Goal: Communication & Community: Ask a question

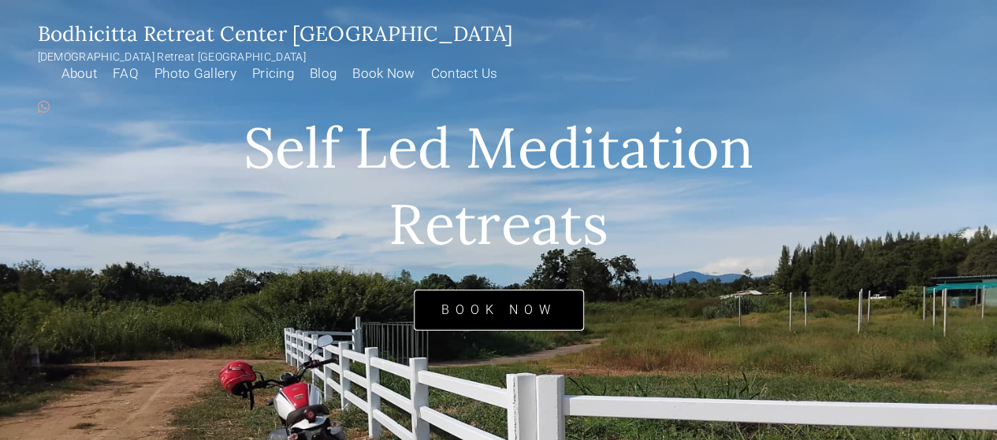
click at [532, 313] on link "Book Now" at bounding box center [499, 311] width 170 height 42
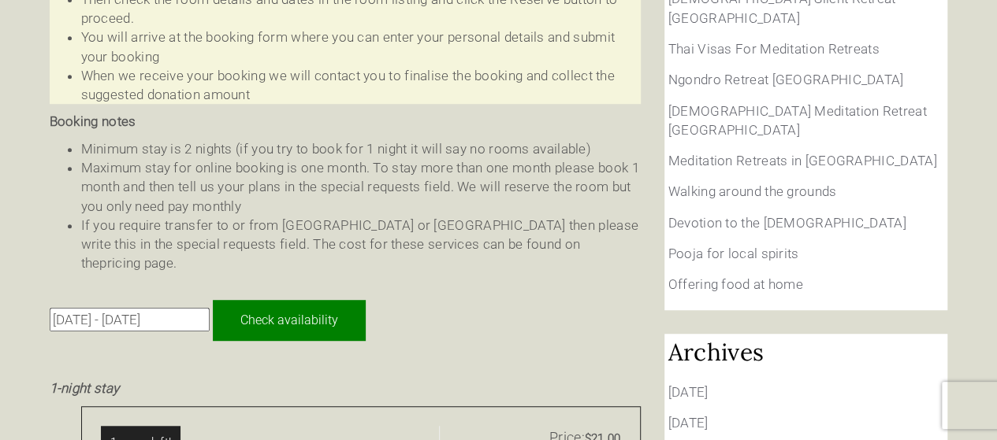
scroll to position [473, 0]
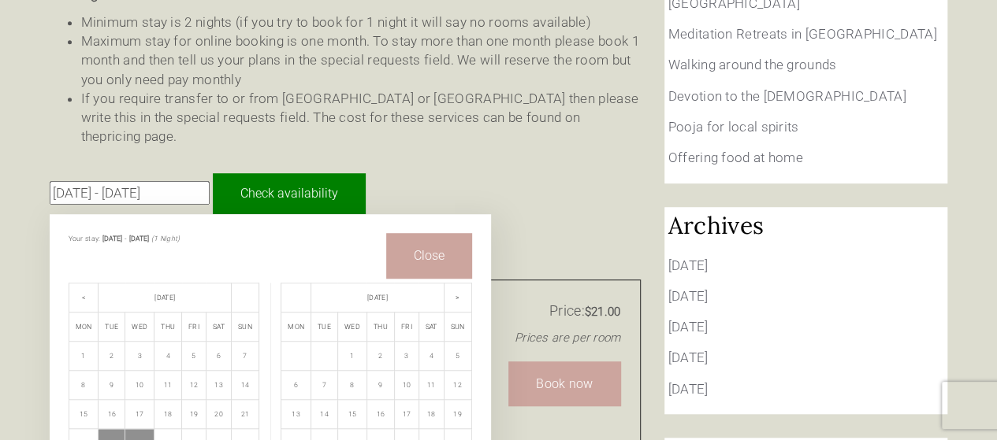
click at [134, 181] on input "23 Sep 2025 - 24 Sep 2025" at bounding box center [130, 193] width 160 height 24
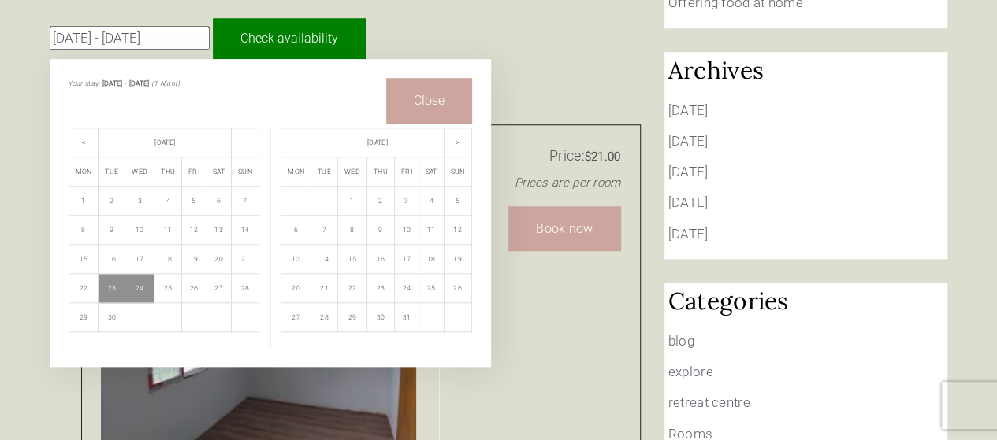
scroll to position [630, 0]
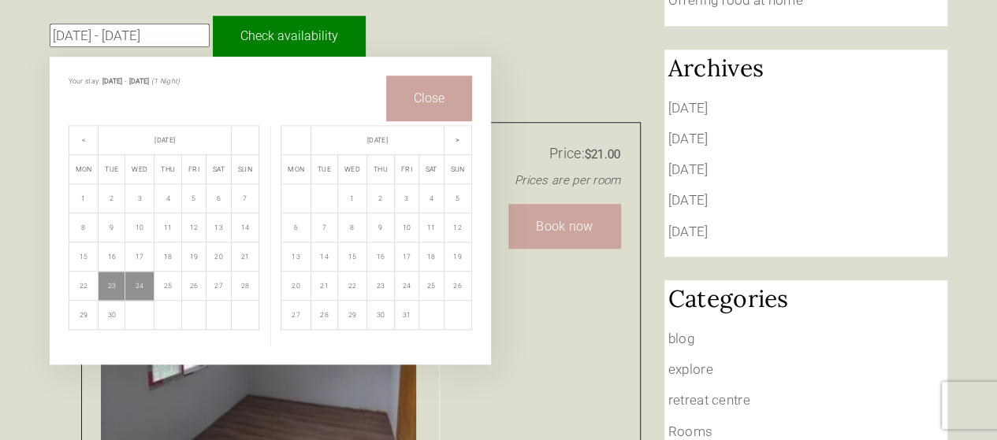
click at [358, 184] on td "1" at bounding box center [351, 198] width 29 height 29
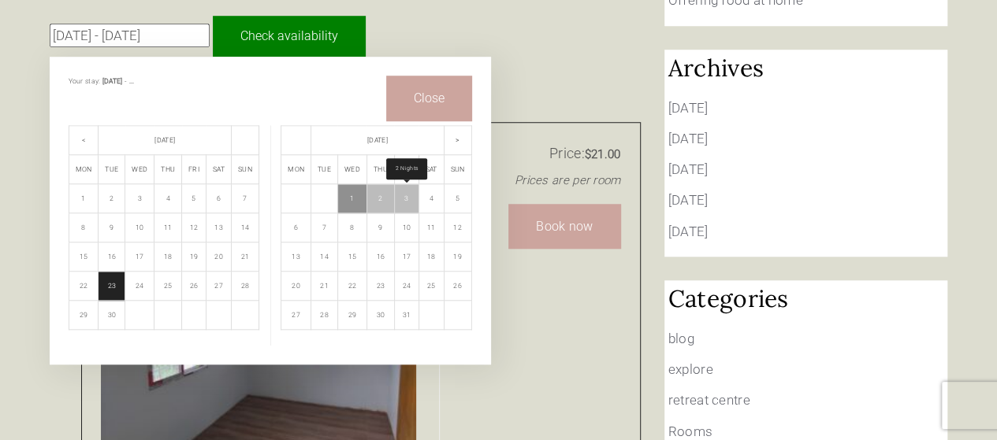
click at [408, 184] on td "3" at bounding box center [406, 198] width 24 height 29
type input "1 Oct 2025 - 3 Oct 2025"
click at [434, 76] on button "Close" at bounding box center [429, 98] width 86 height 45
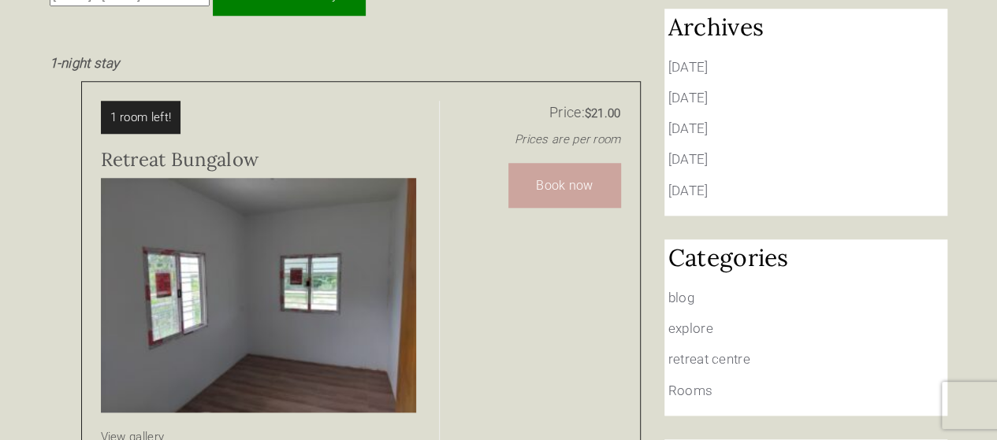
scroll to position [709, 0]
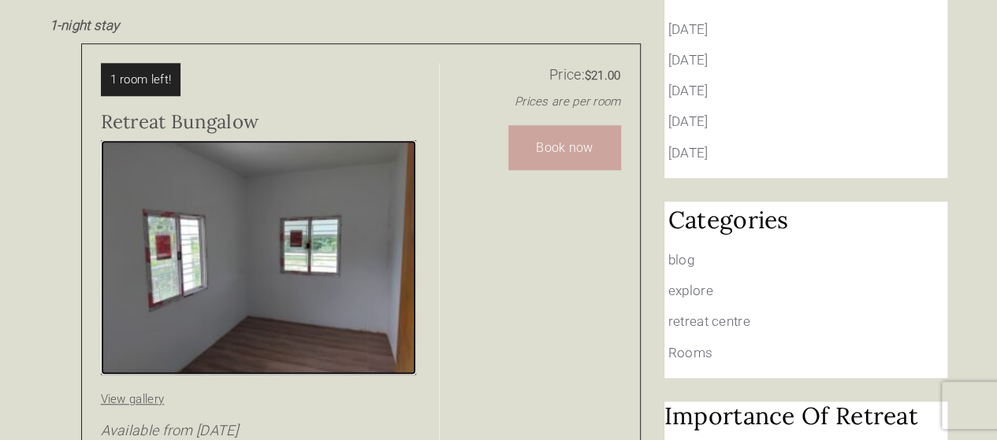
click at [292, 252] on img at bounding box center [258, 257] width 315 height 235
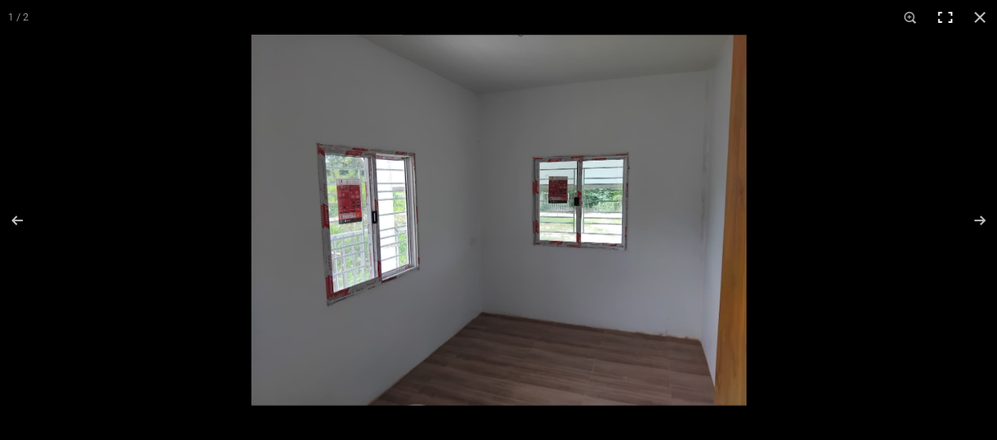
click at [973, 17] on button at bounding box center [979, 17] width 35 height 35
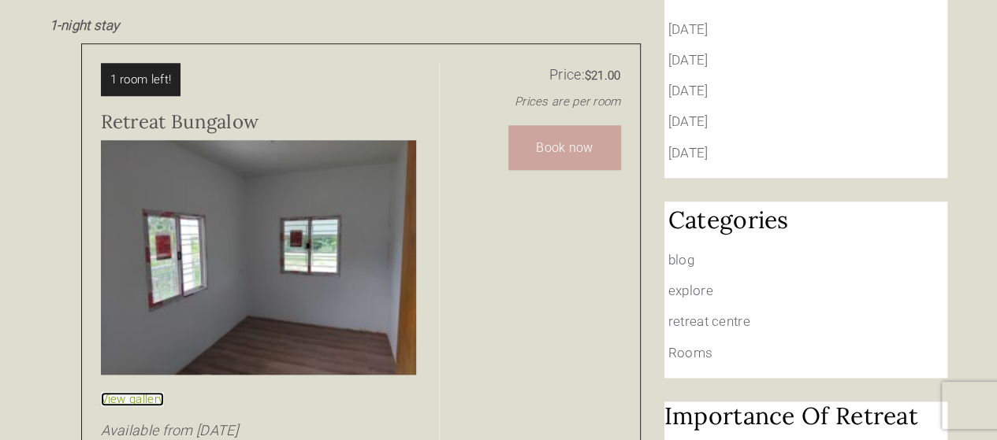
click at [138, 392] on link "View gallery" at bounding box center [133, 399] width 64 height 14
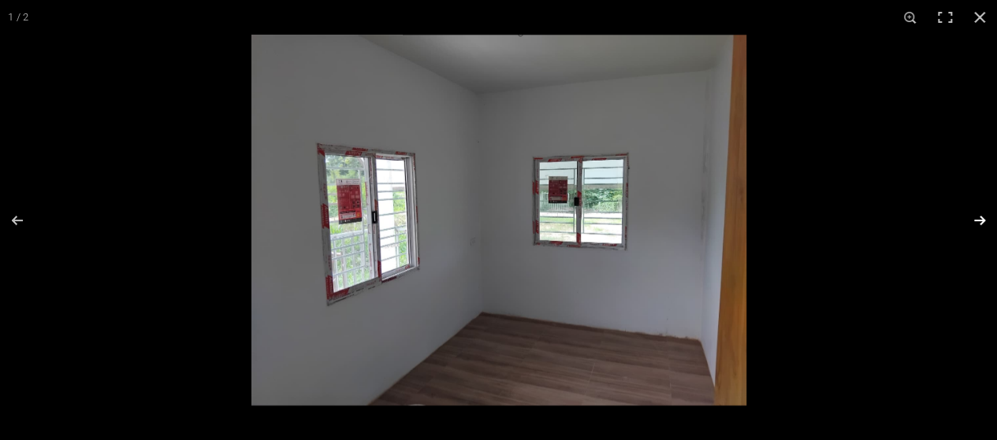
click at [976, 218] on button at bounding box center [969, 220] width 55 height 79
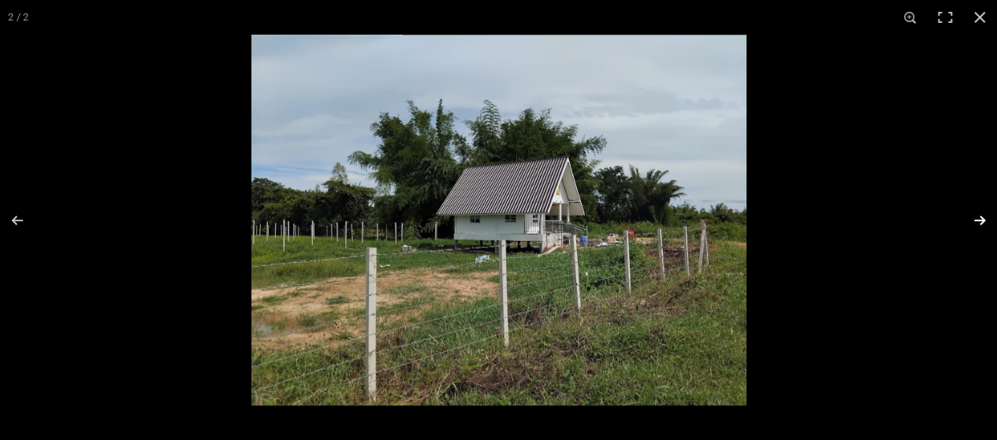
click at [977, 221] on button at bounding box center [969, 220] width 55 height 79
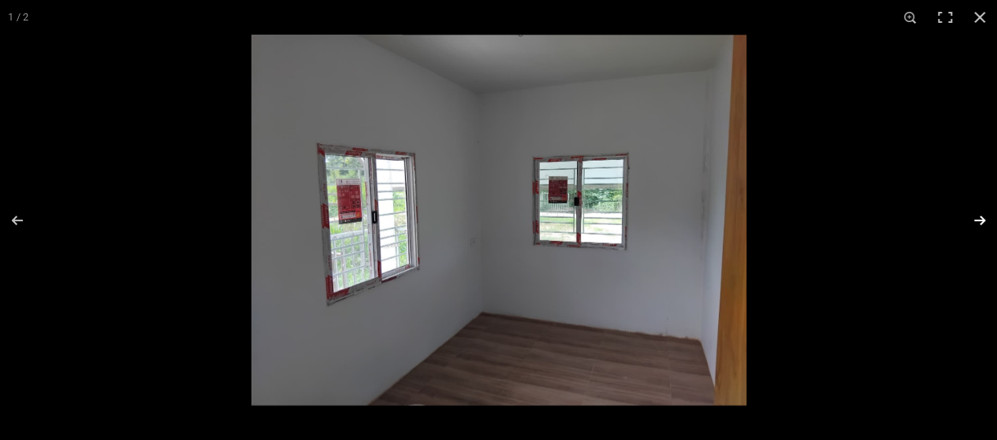
click at [977, 221] on button at bounding box center [969, 220] width 55 height 79
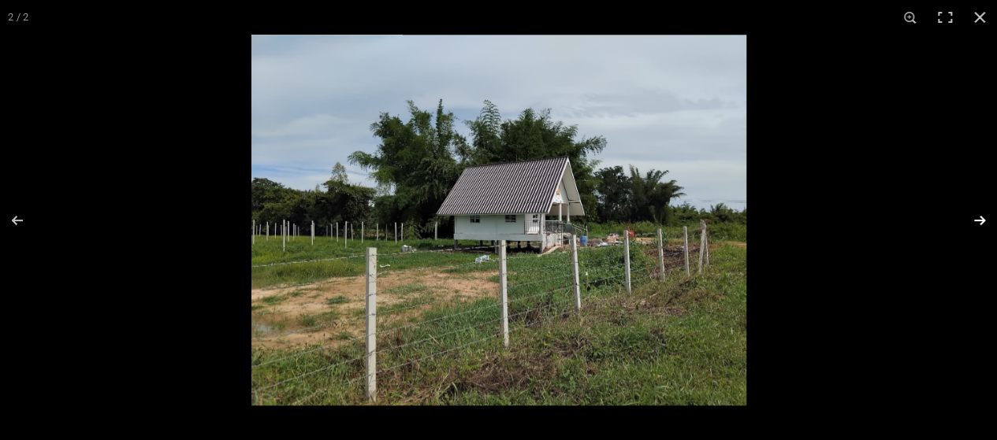
click at [977, 221] on button at bounding box center [969, 220] width 55 height 79
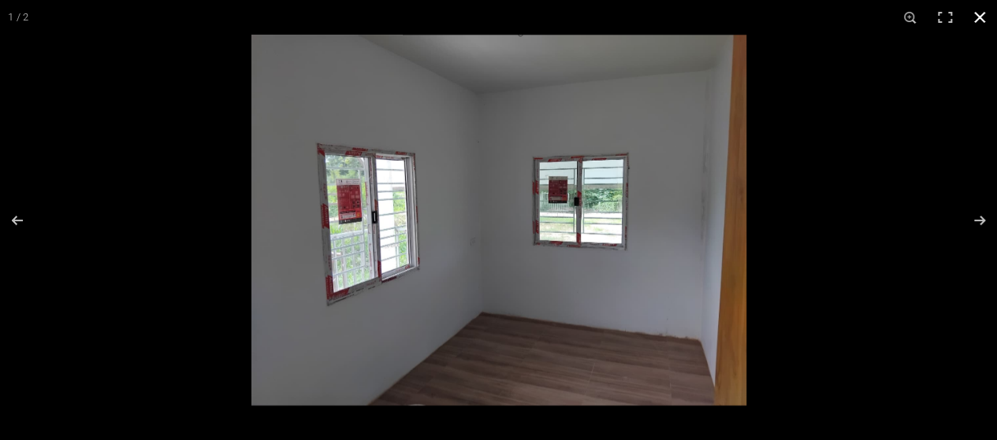
click at [984, 13] on button at bounding box center [979, 17] width 35 height 35
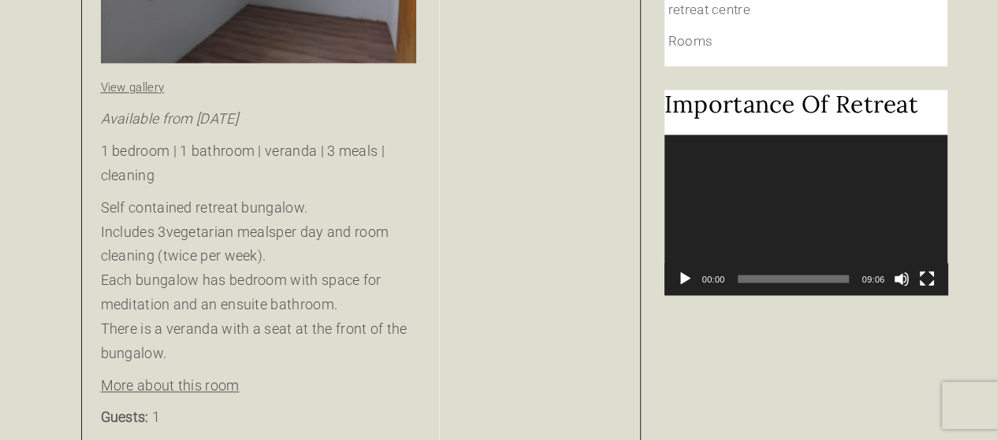
scroll to position [1103, 0]
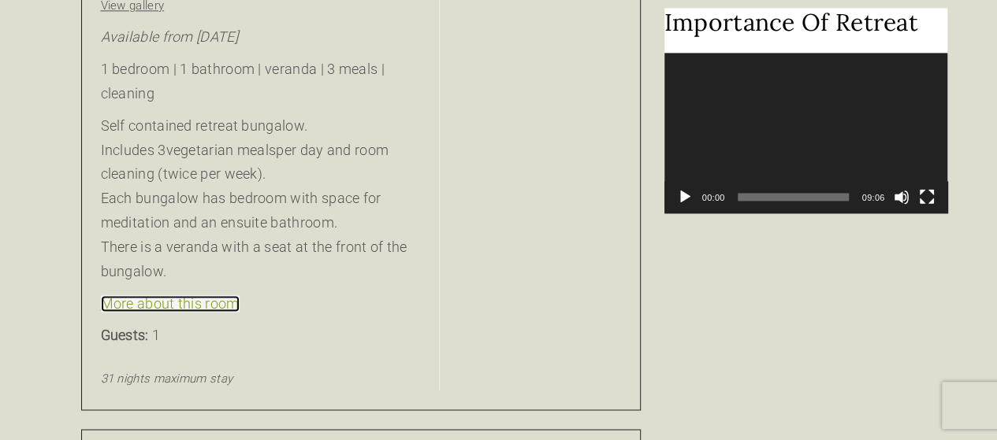
click at [162, 295] on link "More about this room" at bounding box center [170, 303] width 139 height 17
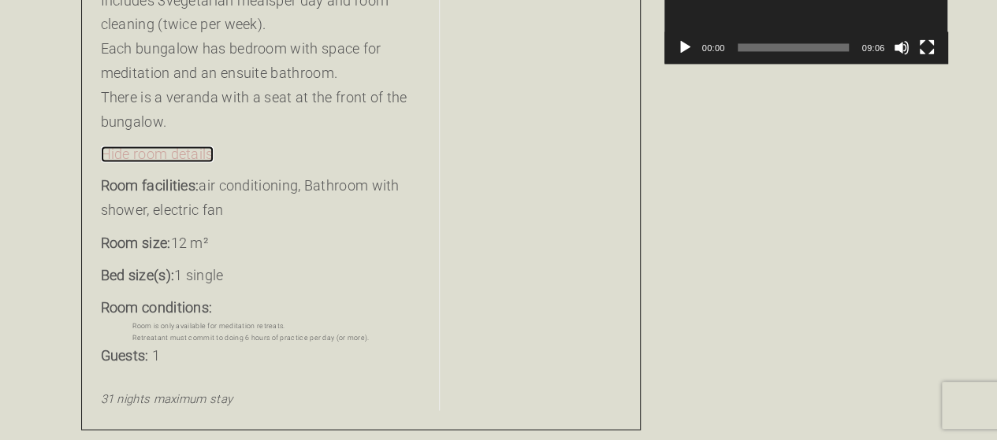
scroll to position [1261, 0]
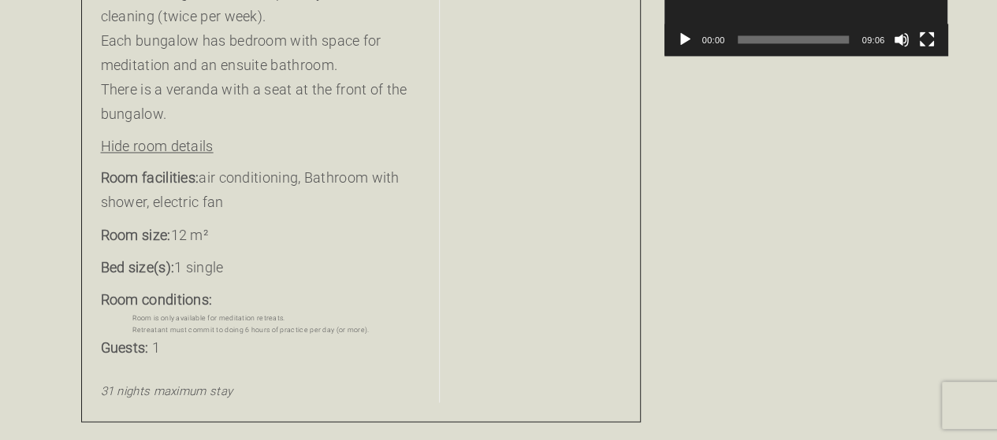
drag, startPoint x: 539, startPoint y: 127, endPoint x: 418, endPoint y: 143, distance: 121.7
click at [418, 166] on p "Room facilities: air conditioning, Bathroom with shower, electric fan" at bounding box center [265, 190] width 329 height 49
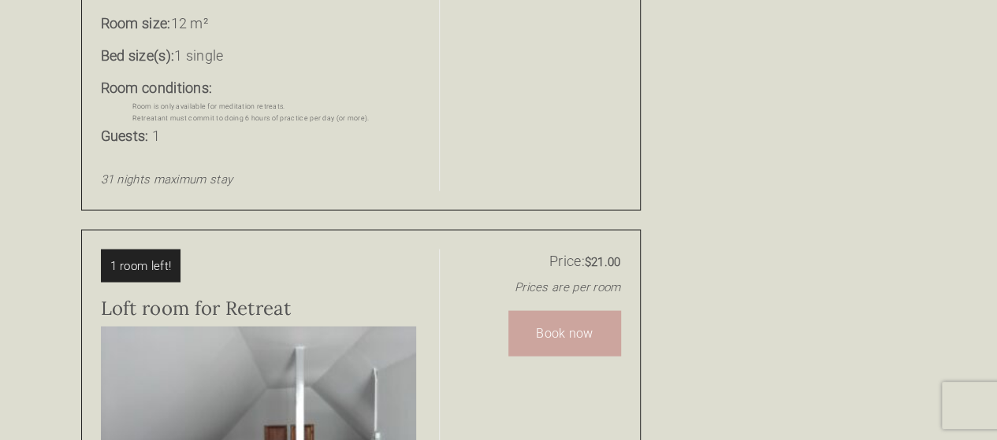
scroll to position [1497, 0]
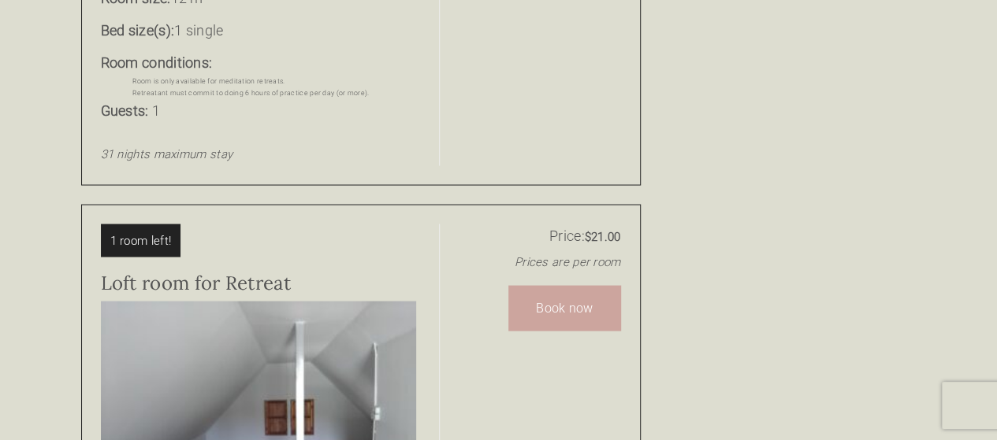
drag, startPoint x: 559, startPoint y: 74, endPoint x: 464, endPoint y: 82, distance: 95.7
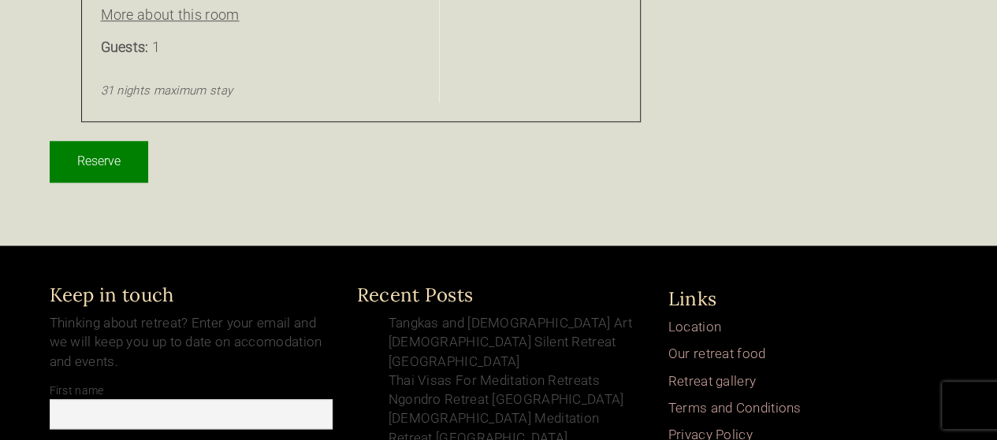
scroll to position [3704, 0]
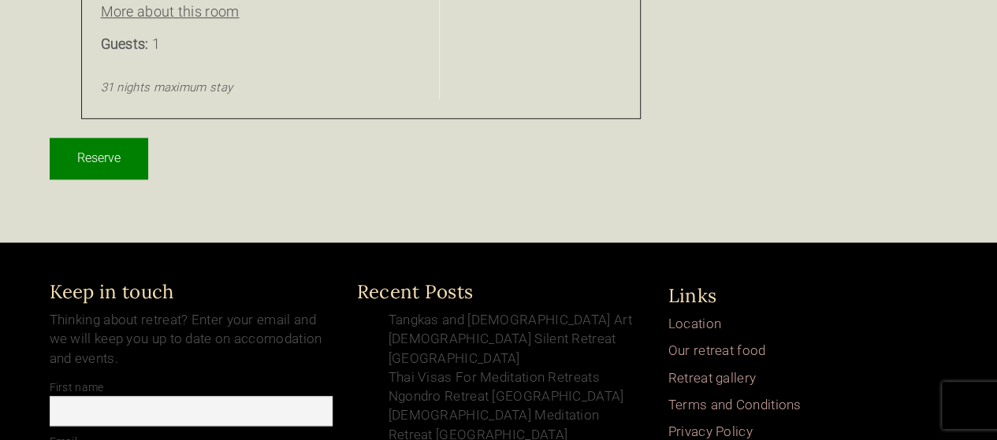
drag, startPoint x: 675, startPoint y: 111, endPoint x: 562, endPoint y: 119, distance: 113.0
click at [533, 138] on div "Reserve" at bounding box center [345, 159] width 591 height 42
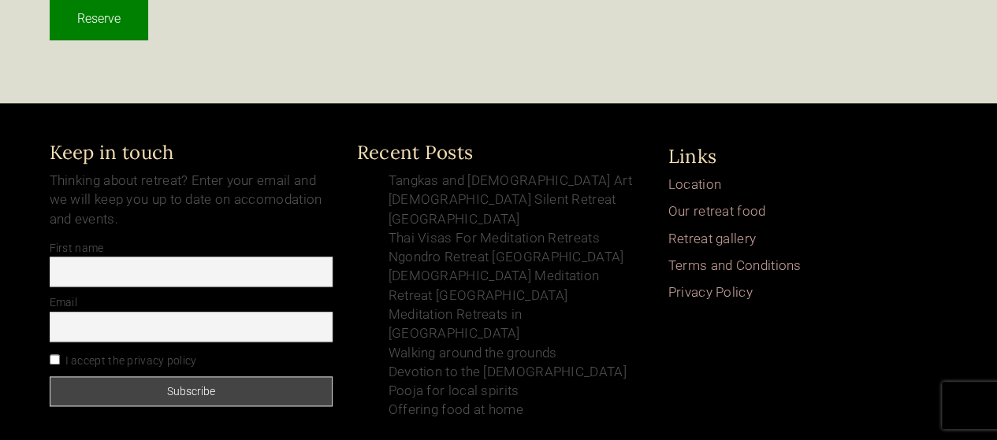
scroll to position [3865, 0]
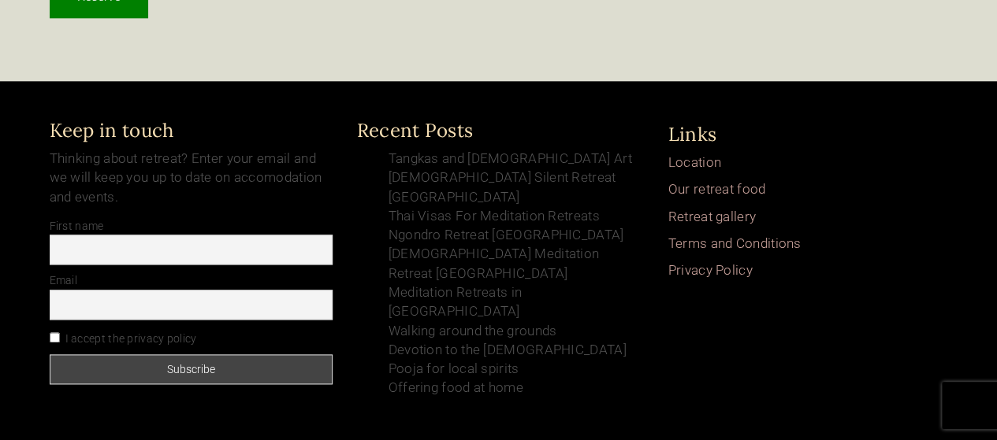
click at [139, 235] on input "First name" at bounding box center [192, 250] width 284 height 30
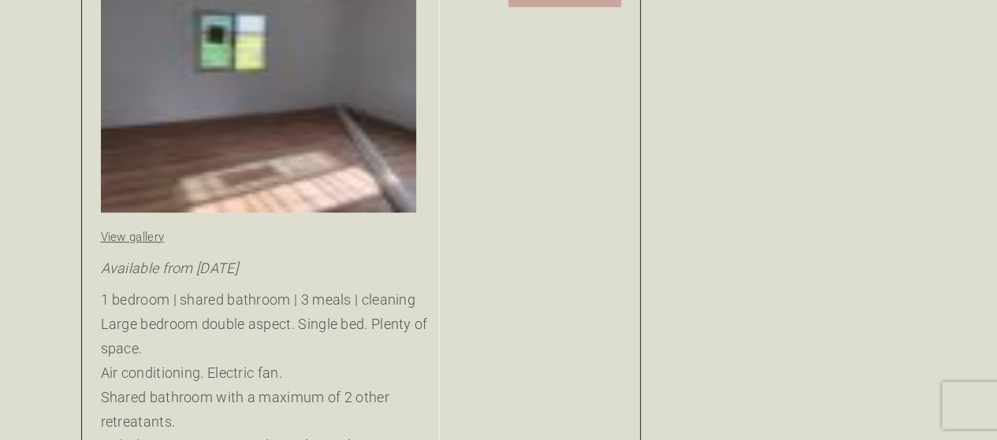
scroll to position [3313, 0]
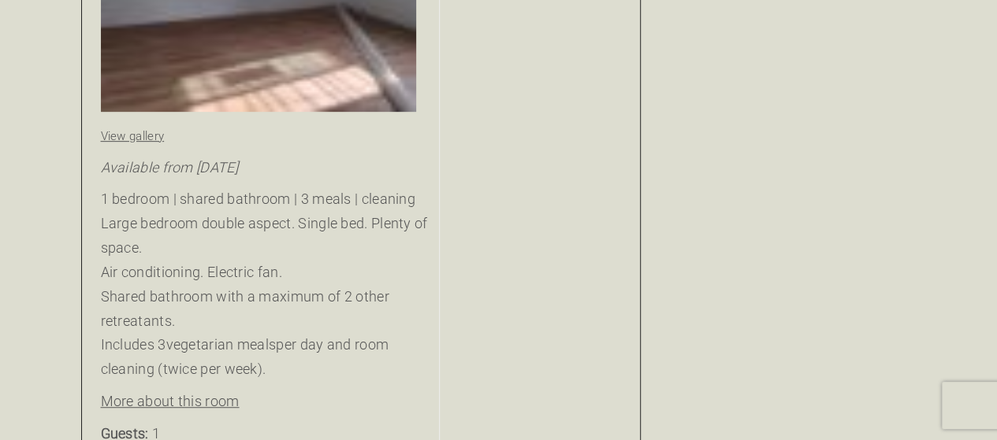
drag, startPoint x: 533, startPoint y: 164, endPoint x: 364, endPoint y: 163, distance: 168.6
click at [364, 188] on p "1 bedroom | shared bathroom | 3 meals | cleaning Large bedroom double aspect. S…" at bounding box center [265, 285] width 329 height 195
drag, startPoint x: 508, startPoint y: 150, endPoint x: 428, endPoint y: 154, distance: 80.5
drag, startPoint x: 428, startPoint y: 154, endPoint x: 262, endPoint y: 144, distance: 166.5
click at [257, 188] on p "1 bedroom | shared bathroom | 3 meals | cleaning Large bedroom double aspect. S…" at bounding box center [265, 285] width 329 height 195
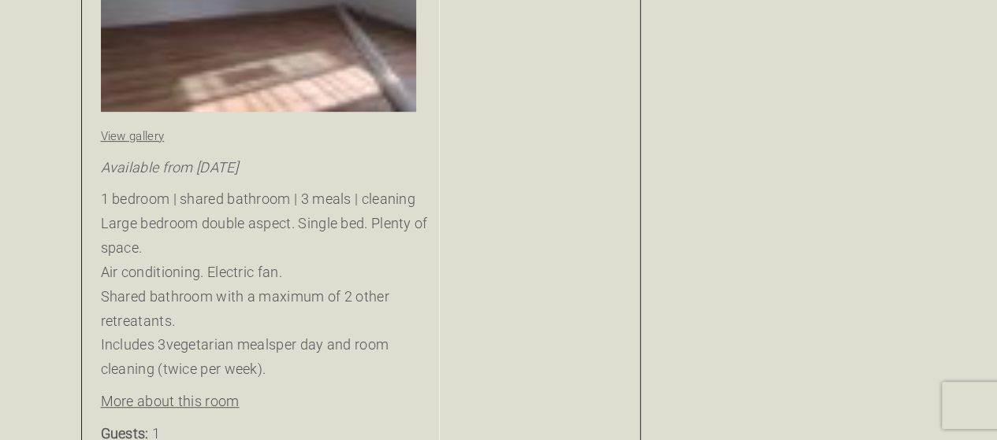
drag, startPoint x: 553, startPoint y: 143, endPoint x: 357, endPoint y: 172, distance: 198.4
click at [355, 188] on p "1 bedroom | shared bathroom | 3 meals | cleaning Large bedroom double aspect. S…" at bounding box center [265, 285] width 329 height 195
drag, startPoint x: 460, startPoint y: 136, endPoint x: 310, endPoint y: 155, distance: 150.9
drag, startPoint x: 310, startPoint y: 155, endPoint x: 187, endPoint y: 166, distance: 124.2
drag, startPoint x: 523, startPoint y: 232, endPoint x: 335, endPoint y: 262, distance: 190.7
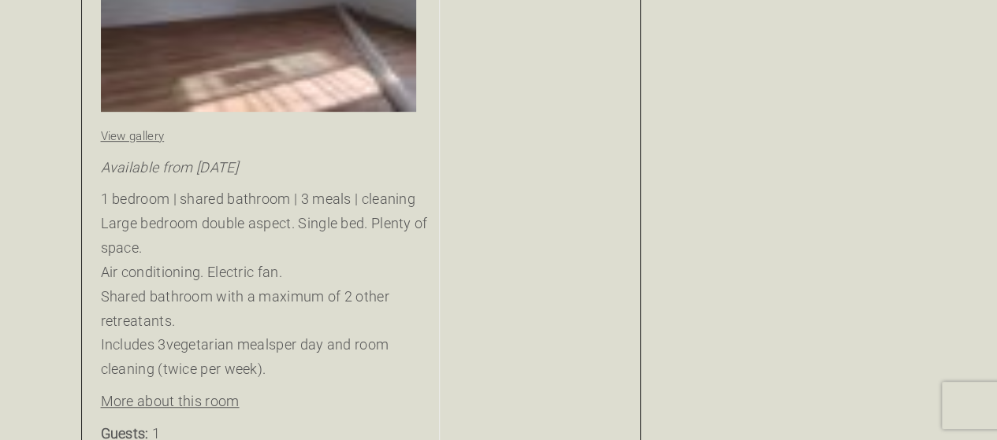
click at [329, 266] on p "1 bedroom | shared bathroom | 3 meals | cleaning Large bedroom double aspect. S…" at bounding box center [265, 285] width 329 height 195
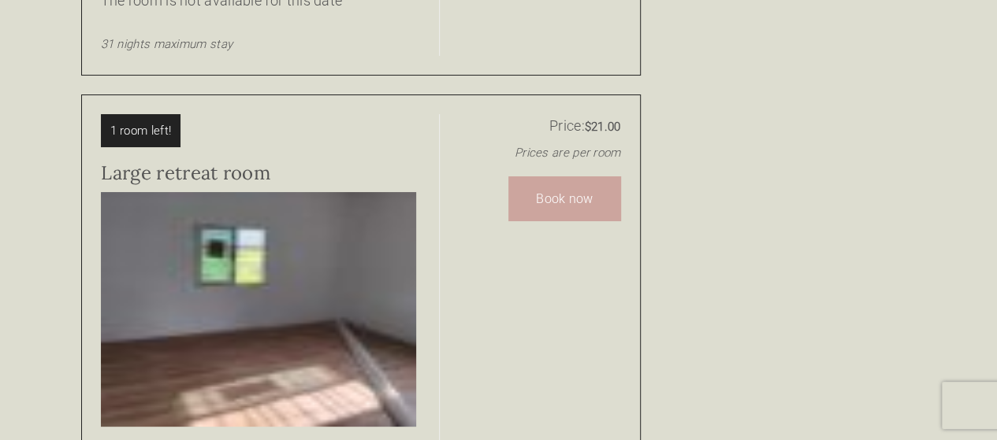
scroll to position [3235, 0]
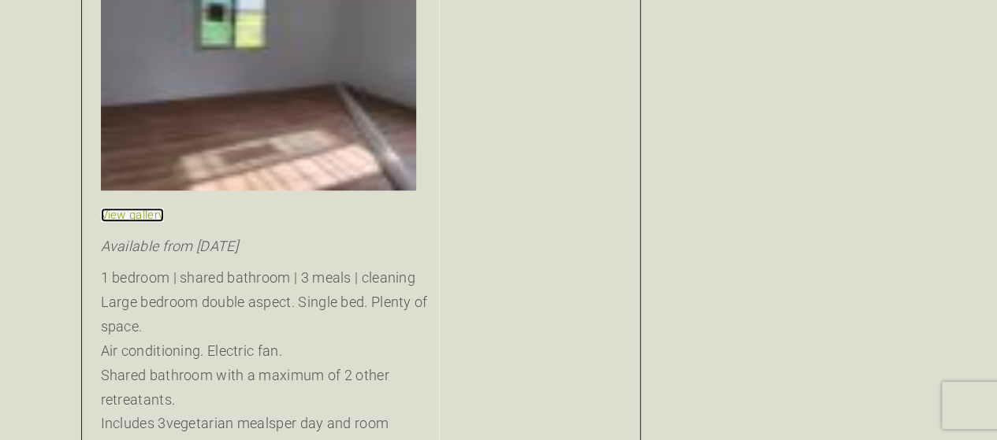
click at [136, 208] on link "View gallery" at bounding box center [133, 215] width 64 height 14
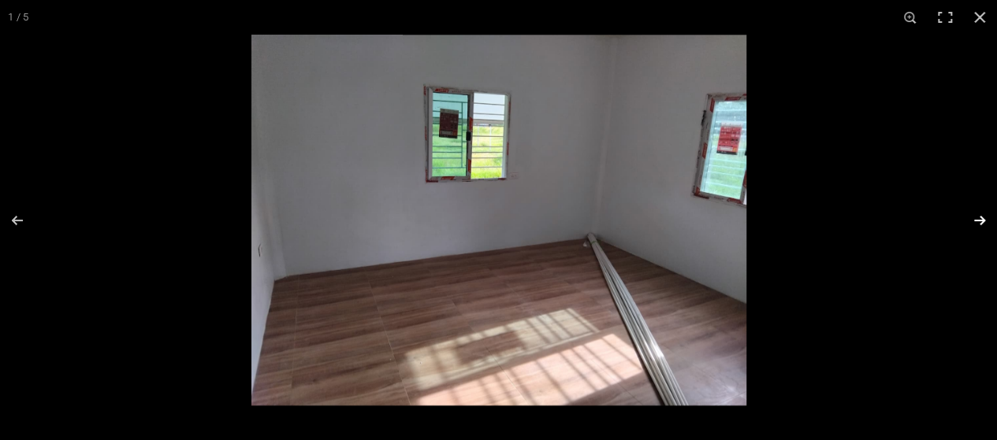
click at [985, 218] on button at bounding box center [969, 220] width 55 height 79
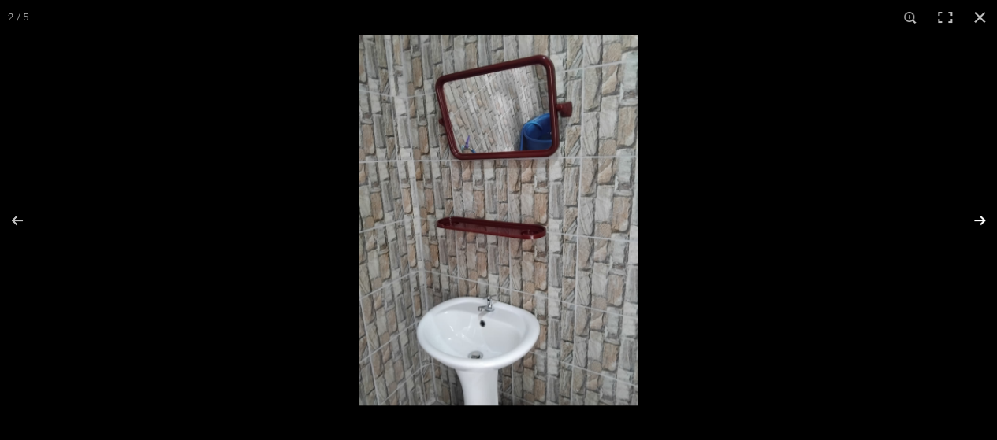
click at [985, 218] on button at bounding box center [969, 220] width 55 height 79
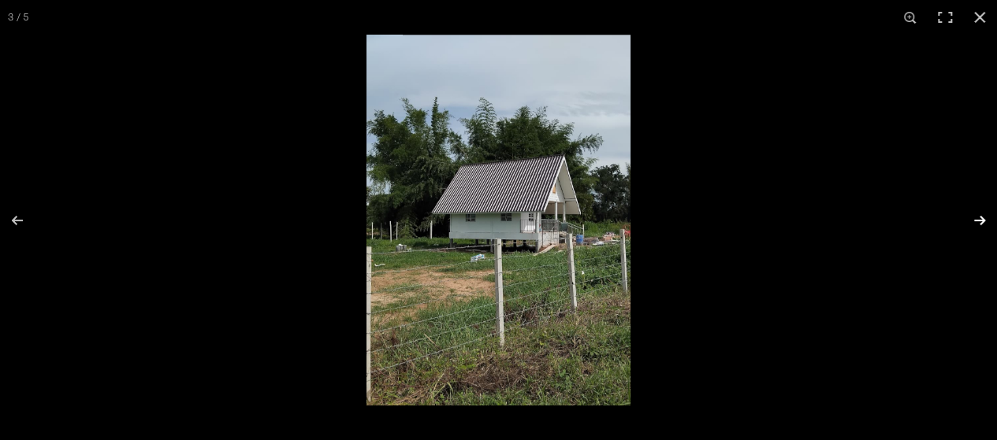
click at [985, 218] on button at bounding box center [969, 220] width 55 height 79
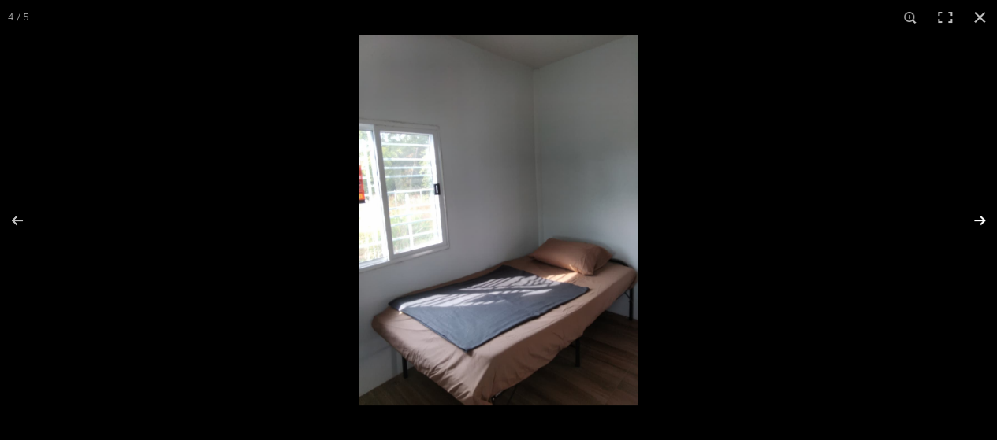
click at [985, 218] on button at bounding box center [969, 220] width 55 height 79
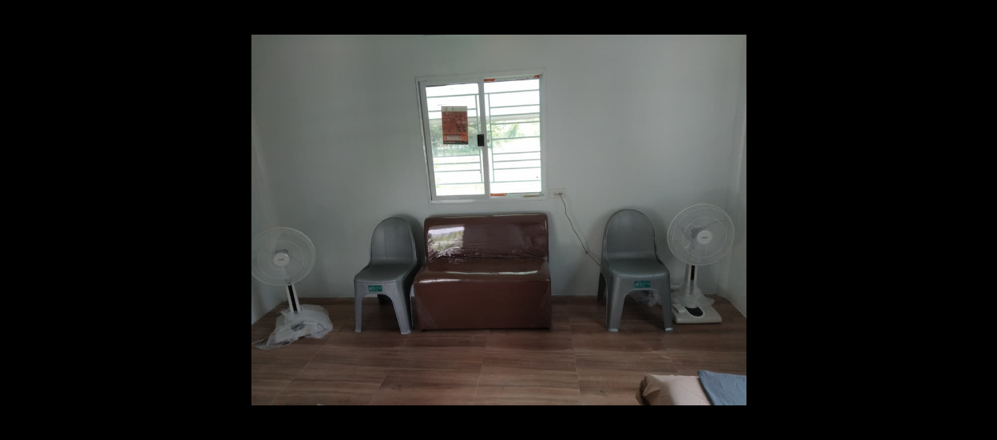
click at [985, 218] on button at bounding box center [969, 220] width 55 height 79
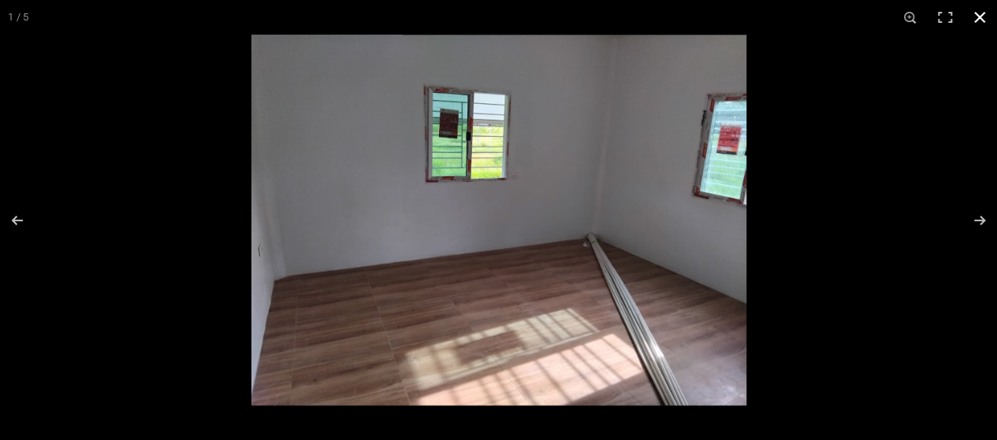
click at [981, 13] on button at bounding box center [979, 17] width 35 height 35
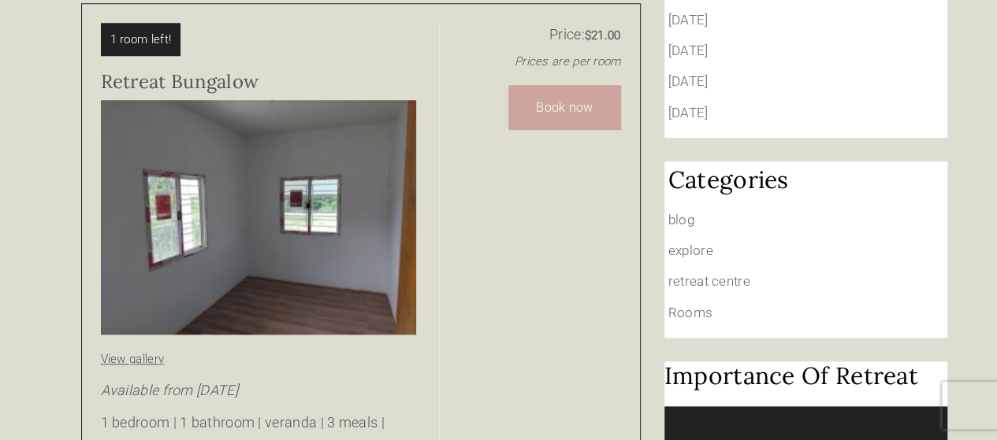
scroll to position [634, 0]
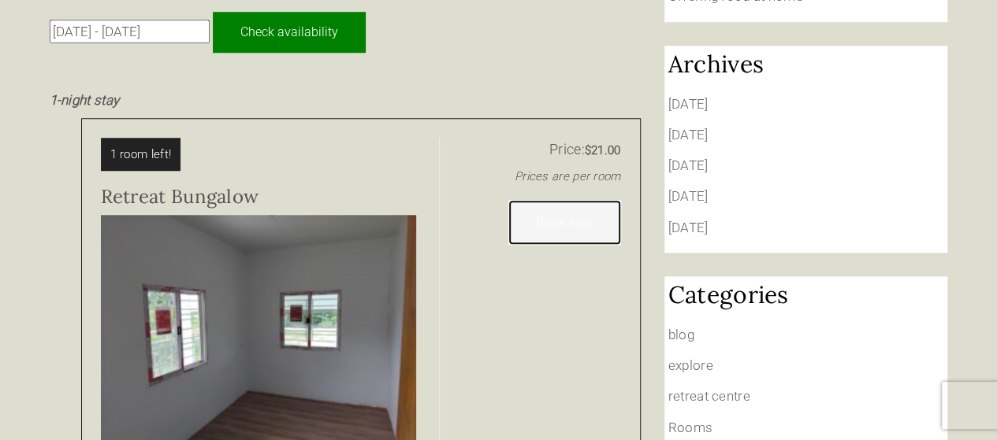
click at [580, 200] on link "Book now" at bounding box center [564, 222] width 112 height 45
type input "1"
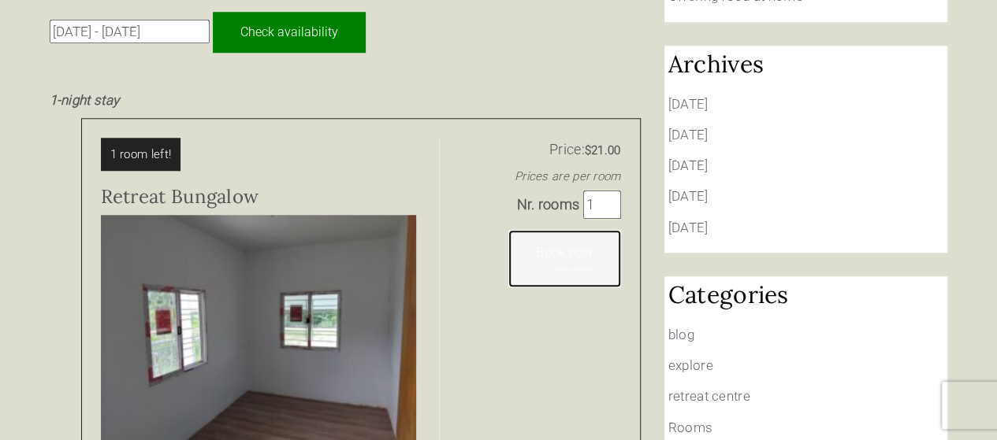
click at [586, 230] on link "Book now 1 room selected" at bounding box center [564, 258] width 112 height 57
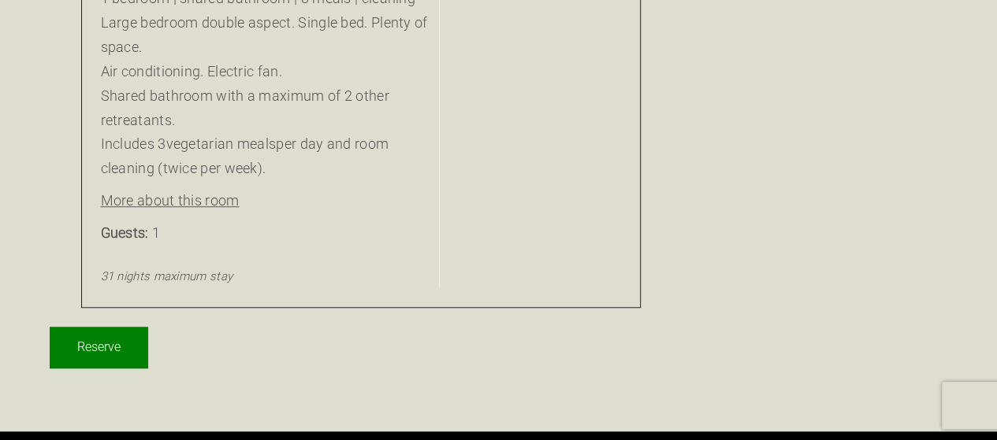
scroll to position [3556, 0]
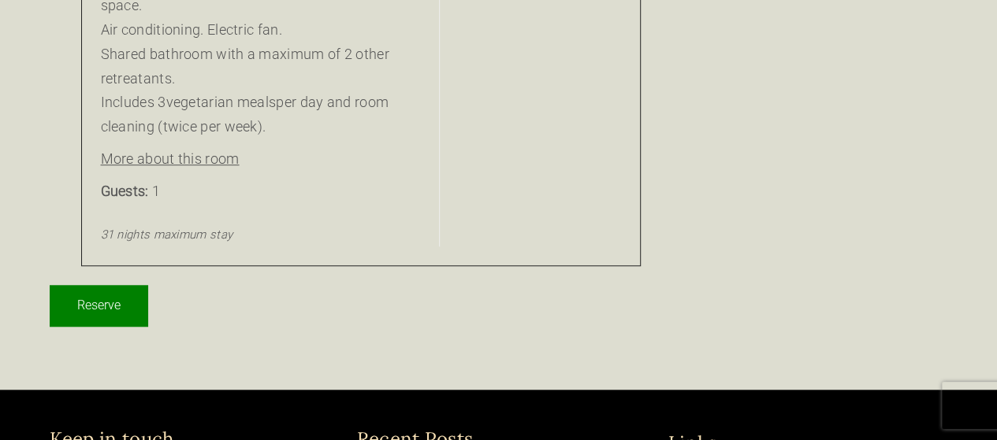
click at [116, 285] on input "Reserve" at bounding box center [99, 306] width 98 height 42
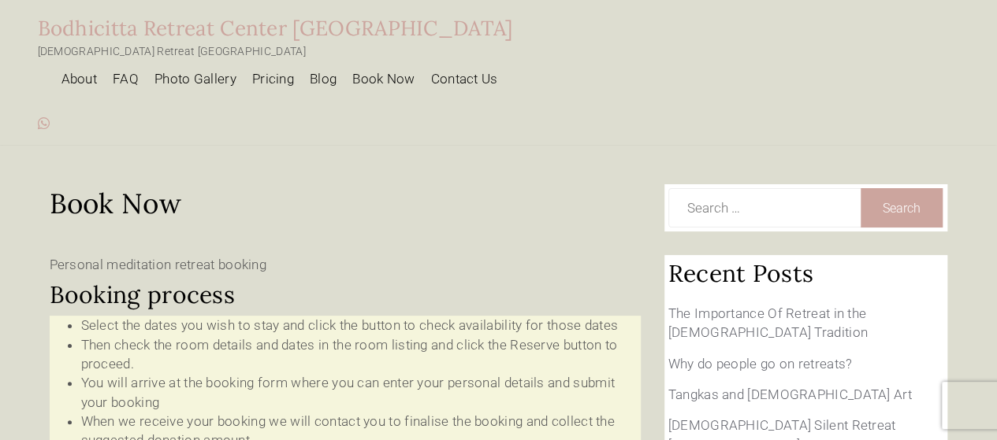
type input "23 Sep 2025 - 24 Sep 2025"
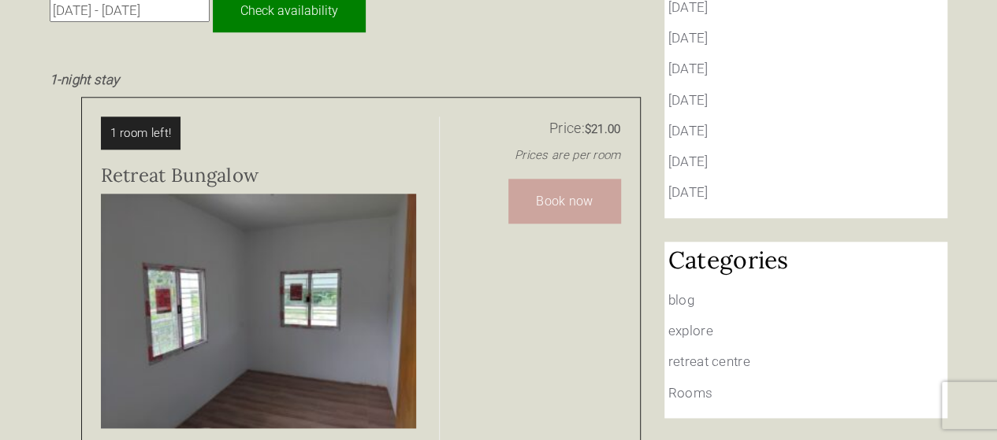
scroll to position [630, 0]
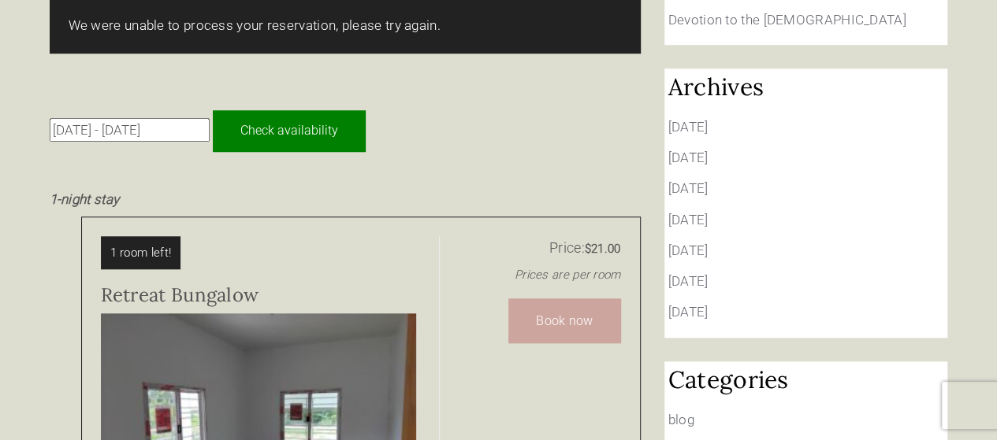
click at [273, 110] on input "Check availability" at bounding box center [289, 131] width 153 height 42
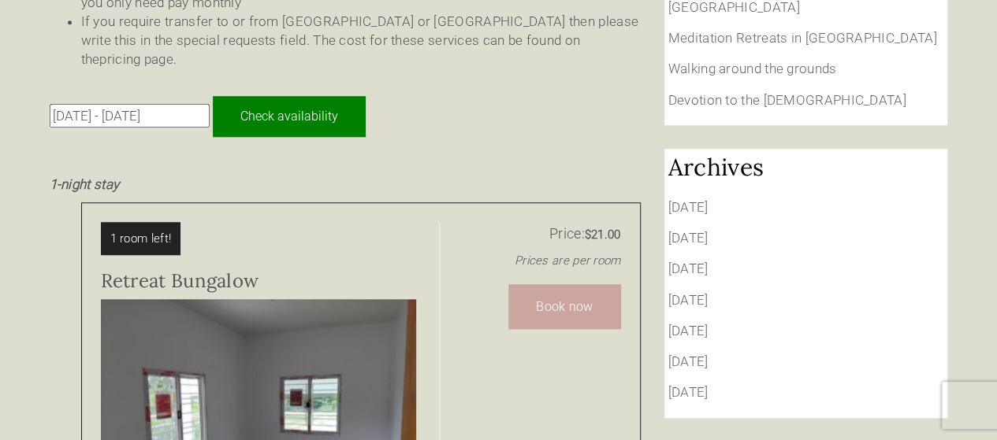
scroll to position [552, 0]
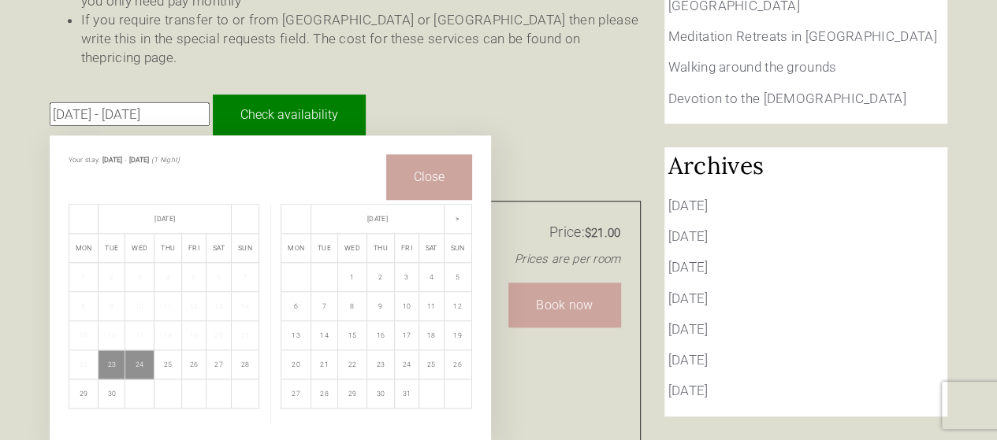
click at [142, 102] on input "23 Sep 2025 - 24 Sep 2025" at bounding box center [130, 114] width 160 height 24
click at [107, 380] on td "30" at bounding box center [111, 394] width 27 height 29
click at [112, 380] on td "30" at bounding box center [111, 394] width 27 height 29
click at [121, 351] on td "23" at bounding box center [111, 365] width 27 height 29
click at [142, 351] on td "24" at bounding box center [139, 365] width 29 height 29
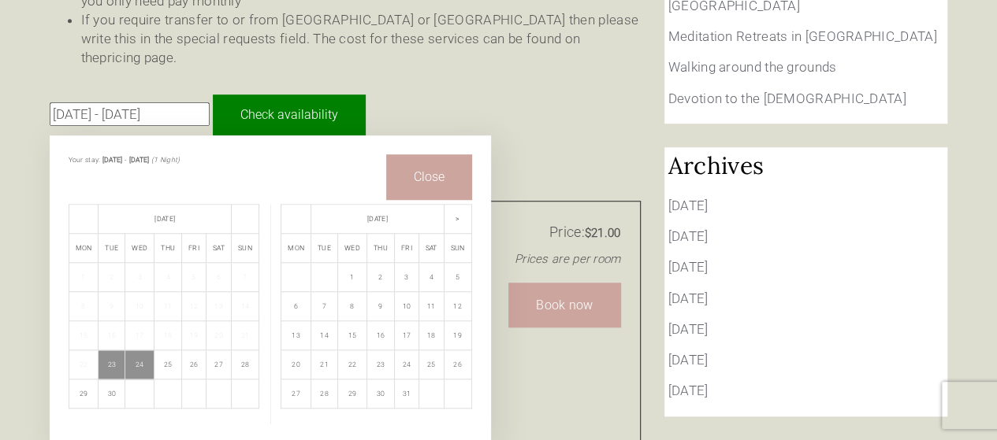
click at [111, 380] on td "30" at bounding box center [111, 394] width 27 height 29
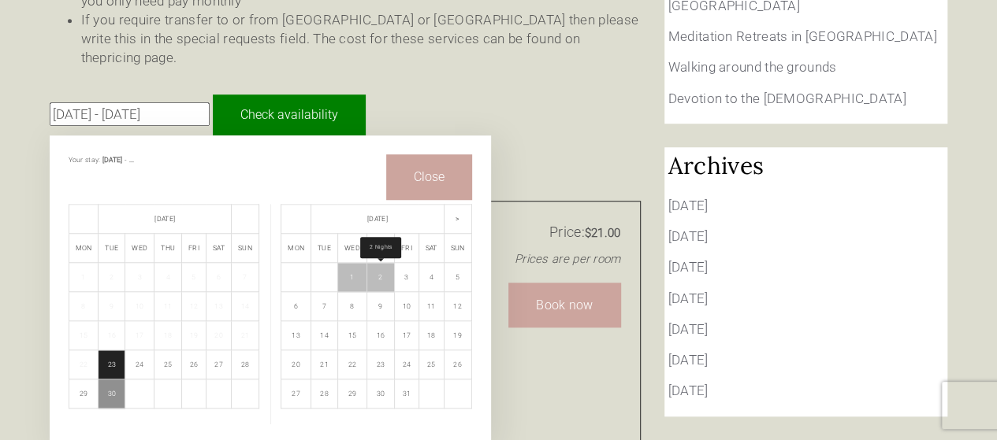
click at [382, 263] on td "2" at bounding box center [380, 277] width 28 height 29
type input "30 Sep 2025 - 2 Oct 2025"
click at [426, 154] on button "Close" at bounding box center [429, 176] width 86 height 45
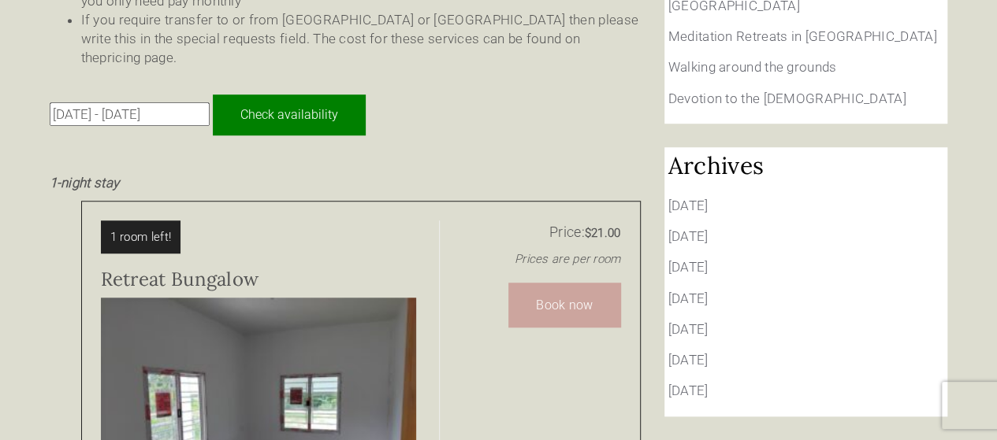
click at [326, 95] on input "Check availability" at bounding box center [289, 116] width 153 height 42
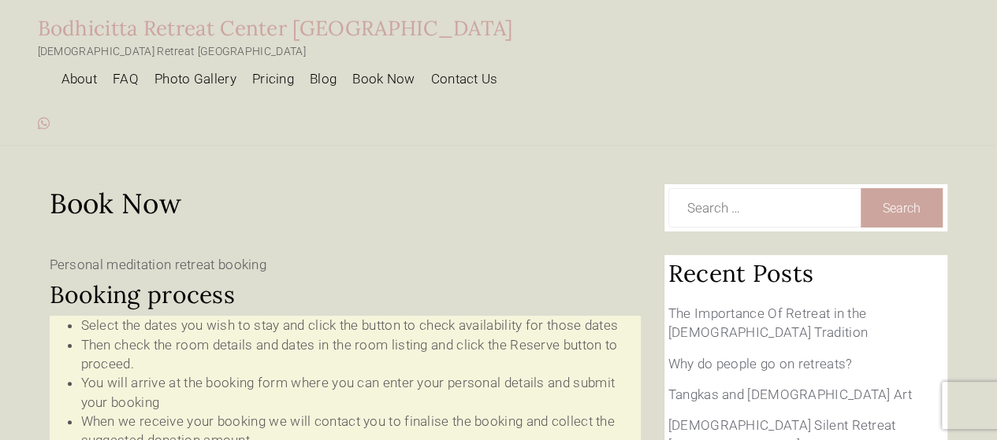
type input "[DATE] - [DATE]"
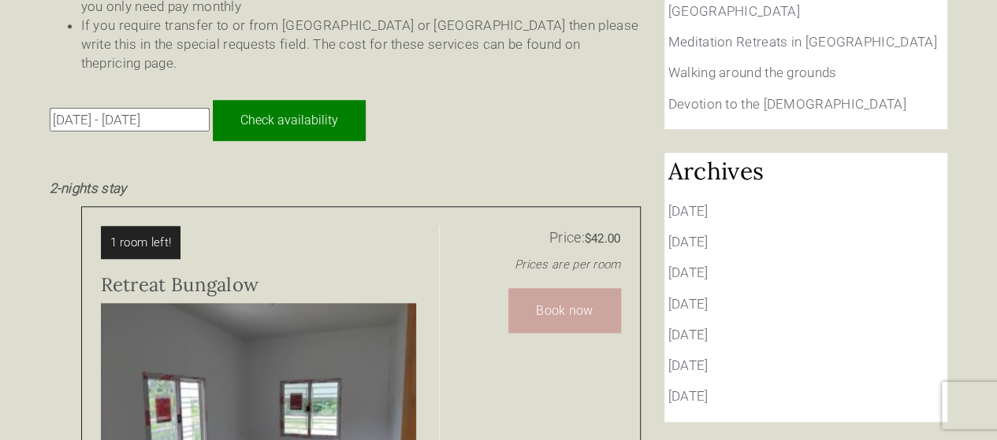
scroll to position [709, 0]
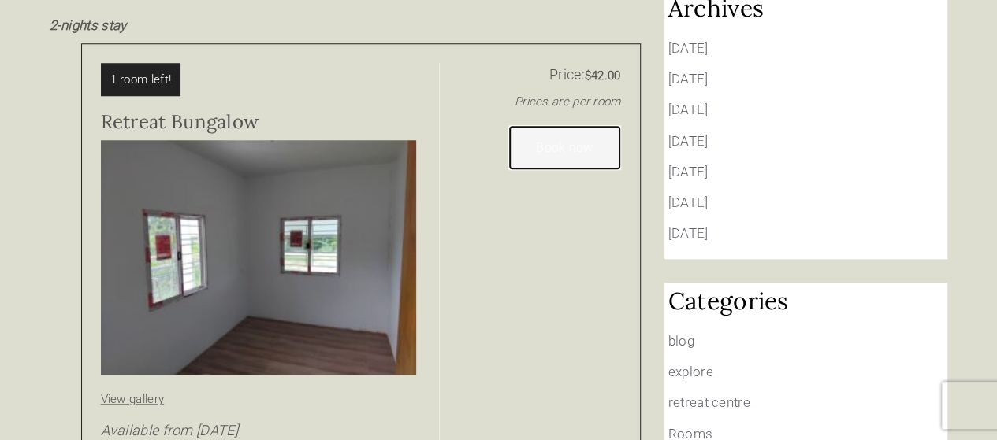
click at [593, 125] on link "Book now" at bounding box center [564, 147] width 112 height 45
type input "1"
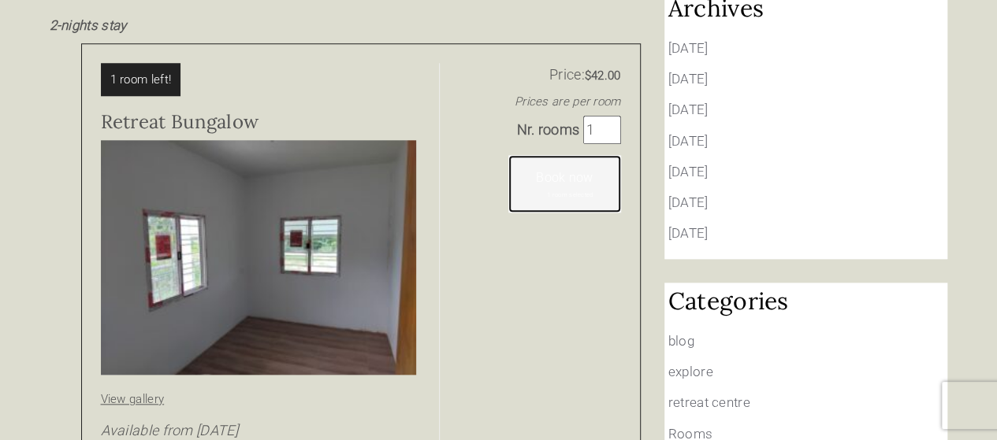
click at [564, 155] on link "Book now 1 room selected" at bounding box center [564, 183] width 112 height 57
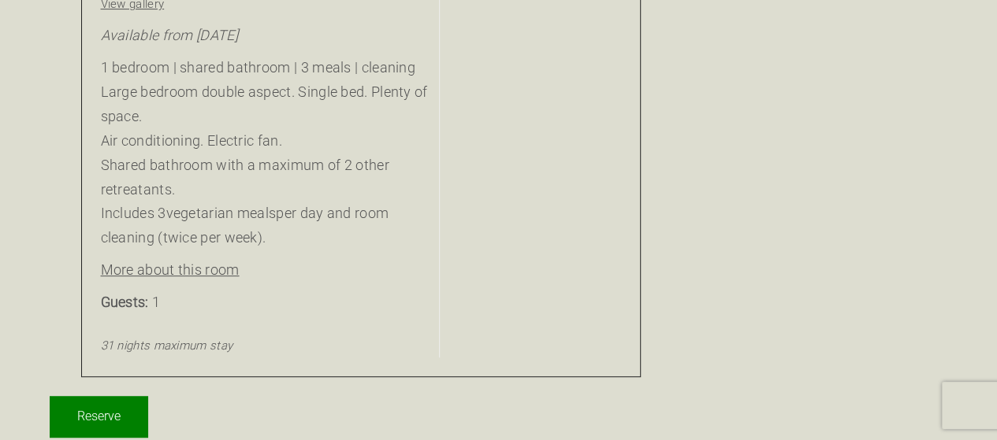
scroll to position [3412, 0]
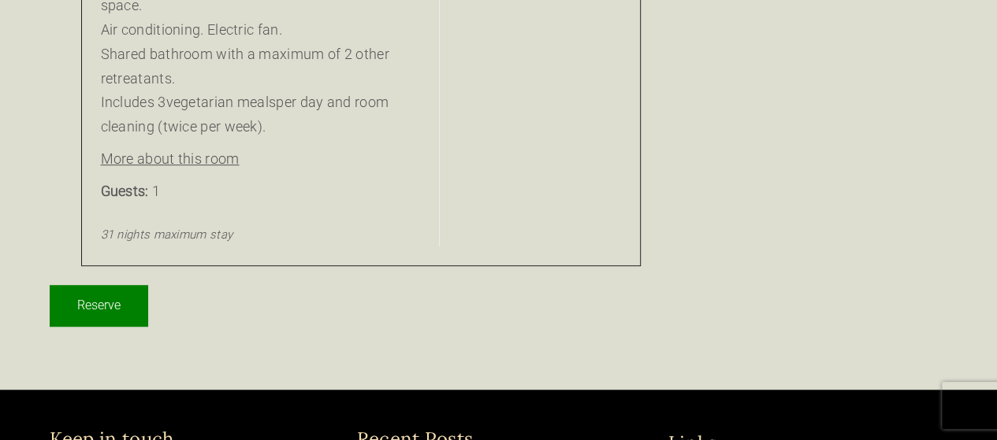
click at [95, 285] on input "Reserve" at bounding box center [99, 306] width 98 height 42
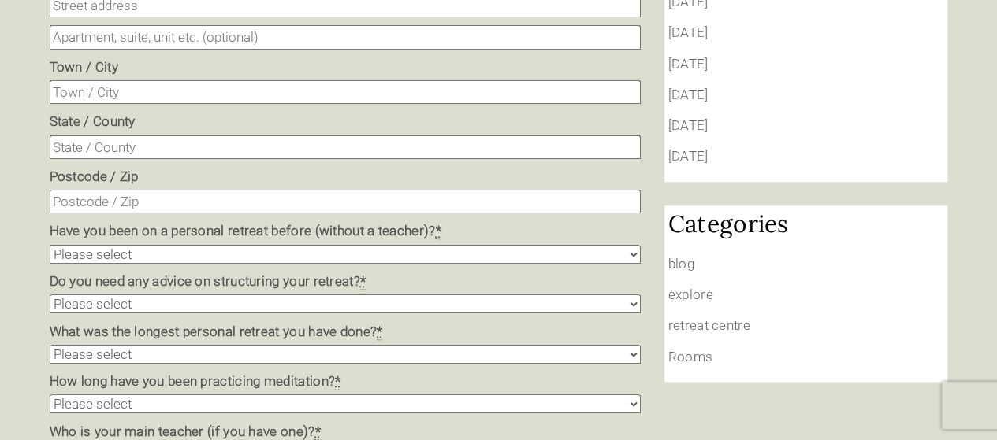
scroll to position [788, 0]
click at [407, 243] on select "Please select Yes No" at bounding box center [345, 252] width 591 height 19
select select "Y"
click at [50, 243] on select "Please select Yes No" at bounding box center [345, 252] width 591 height 19
click at [336, 293] on select "Please select Yes No" at bounding box center [345, 302] width 591 height 19
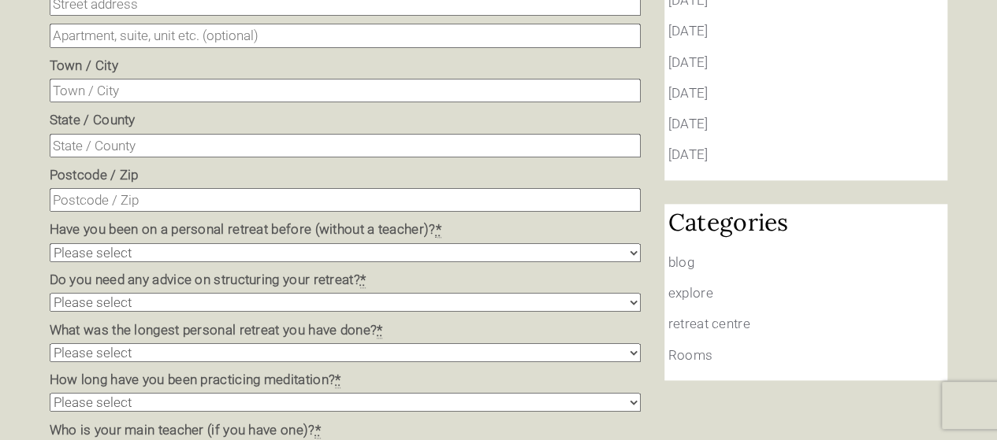
select select "N"
click at [50, 293] on select "Please select Yes No" at bounding box center [345, 302] width 591 height 19
click at [296, 344] on select "Please select None Less than 1 week Less than 2 weeks Less than 3 weeks Less th…" at bounding box center [345, 353] width 591 height 19
select select "2W"
click at [50, 344] on select "Please select None Less than 1 week Less than 2 weeks Less than 3 weeks Less th…" at bounding box center [345, 353] width 591 height 19
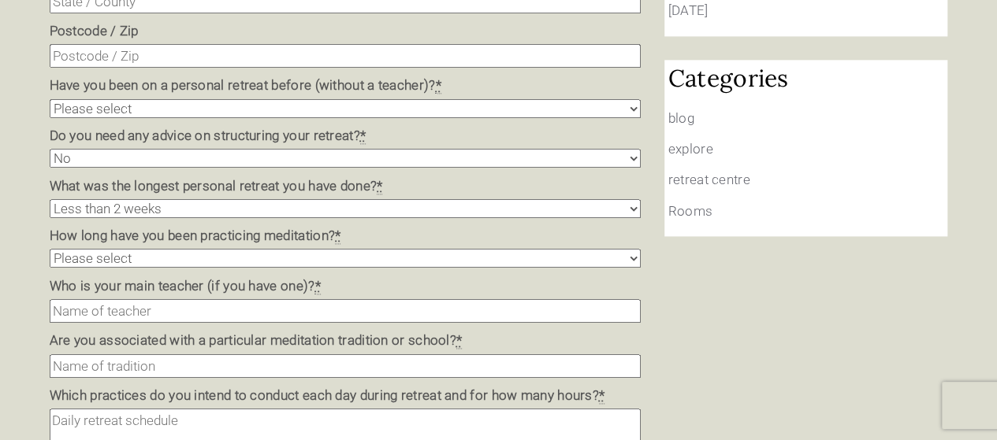
scroll to position [946, 0]
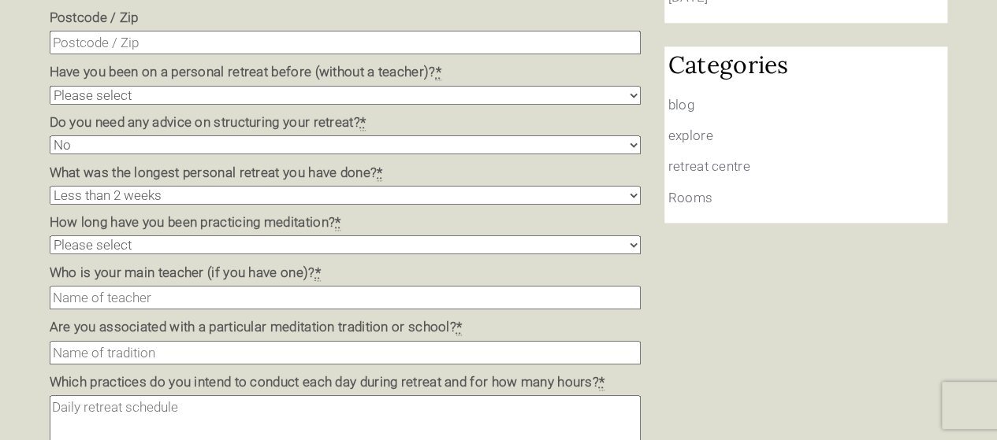
click at [141, 236] on select "Please select New to meditation Less than 1 month Less than 6 months Less than …" at bounding box center [345, 245] width 591 height 19
select select "more"
click at [50, 236] on select "Please select New to meditation Less than 1 month Less than 6 months Less than …" at bounding box center [345, 245] width 591 height 19
click at [167, 286] on input "Who is your main teacher (if you have one)? *" at bounding box center [345, 298] width 591 height 24
click at [277, 286] on input "Who is your main teacher (if you have one)? *" at bounding box center [345, 298] width 591 height 24
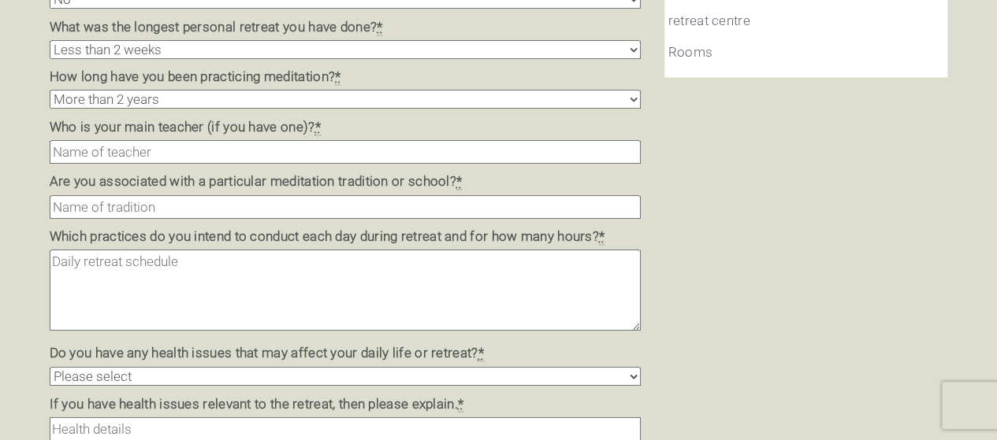
scroll to position [1103, 0]
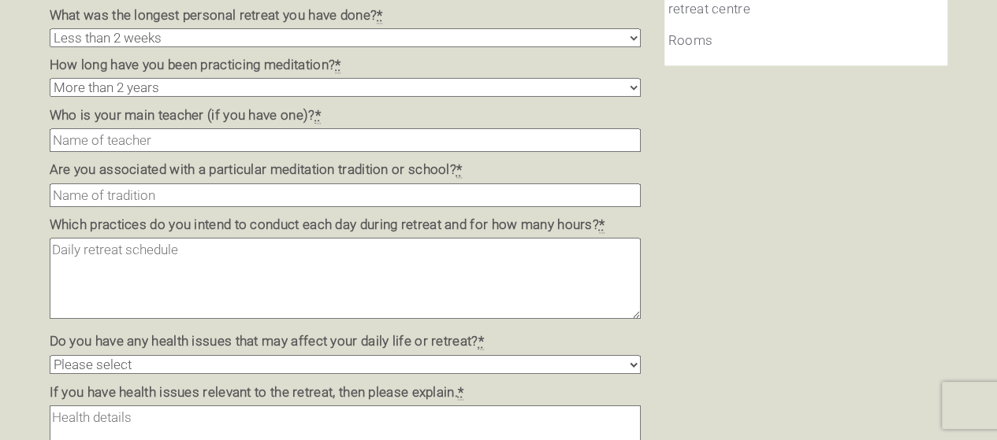
click at [249, 238] on textarea "Which practices do you intend to conduct each day during retreat and for how ma…" at bounding box center [345, 278] width 591 height 81
click at [247, 238] on textarea "Which practices do you intend to conduct each day during retreat and for how ma…" at bounding box center [345, 278] width 591 height 81
click at [254, 238] on textarea "Which practices do you intend to conduct each day during retreat and for how ma…" at bounding box center [345, 278] width 591 height 81
drag, startPoint x: 613, startPoint y: 177, endPoint x: 381, endPoint y: 213, distance: 235.3
click at [381, 238] on textarea "Which practices do you intend to conduct each day during retreat and for how ma…" at bounding box center [345, 278] width 591 height 81
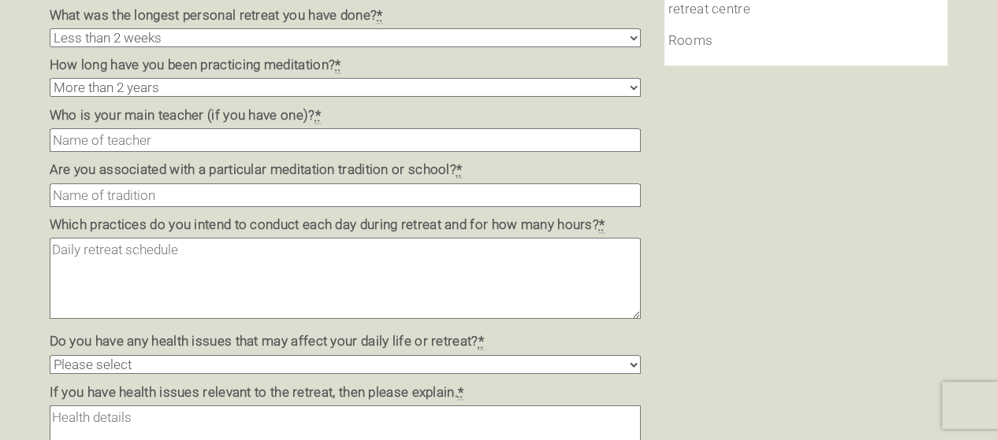
click at [366, 355] on select "Please select Yes No" at bounding box center [345, 364] width 591 height 19
click at [770, 242] on div "Booking As this is a retreat centre, all retreatants are expected to practice f…" at bounding box center [499, 374] width 922 height 2586
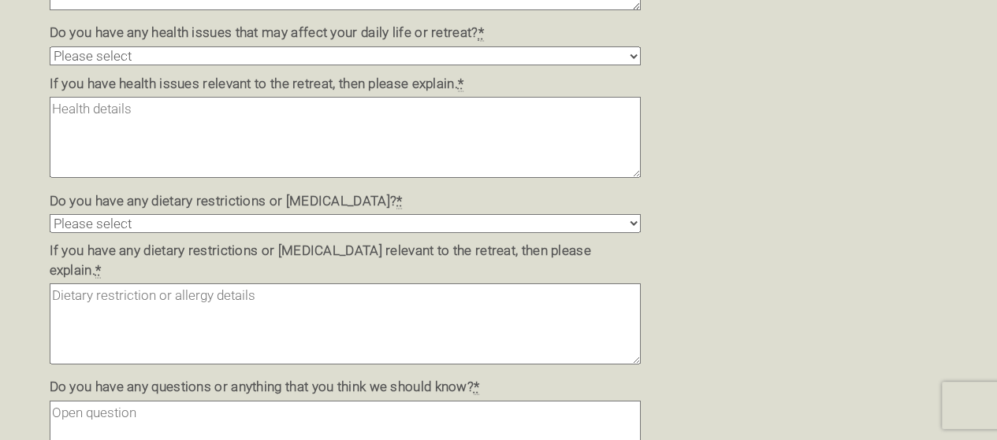
scroll to position [1418, 0]
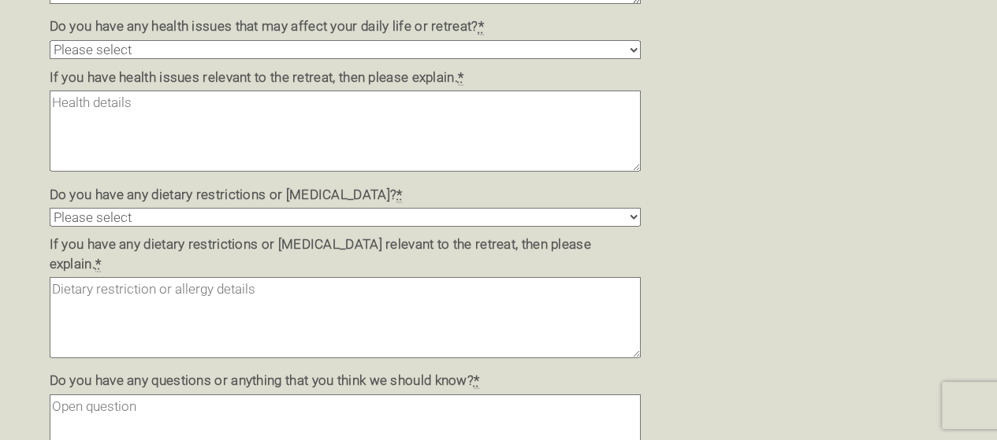
click at [448, 277] on textarea "If you have any dietary restrictions or food allergies relevant to the retreat,…" at bounding box center [345, 317] width 591 height 81
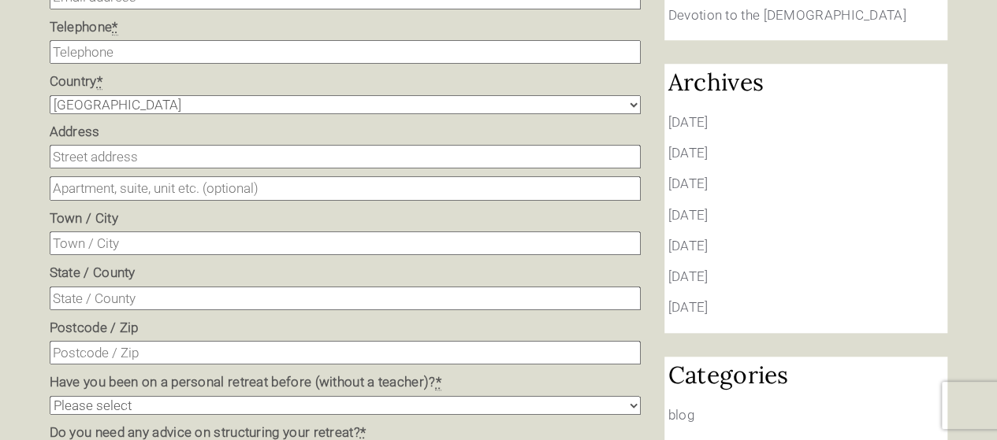
scroll to position [630, 0]
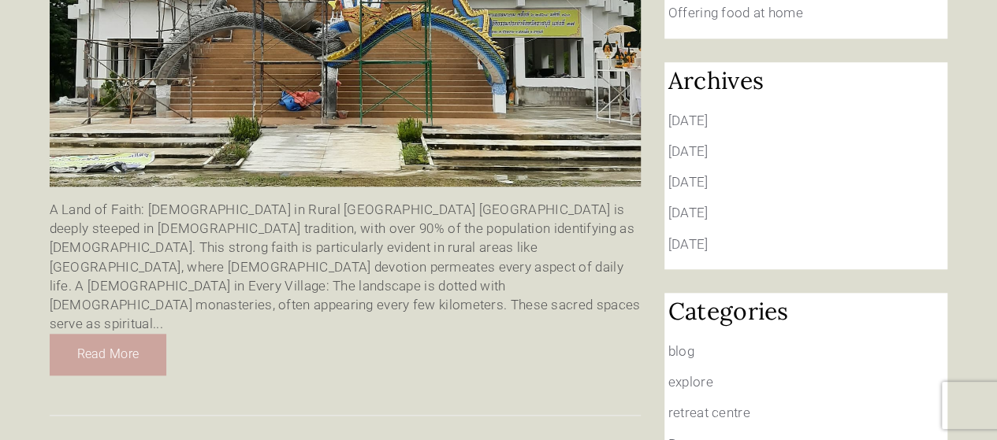
scroll to position [630, 0]
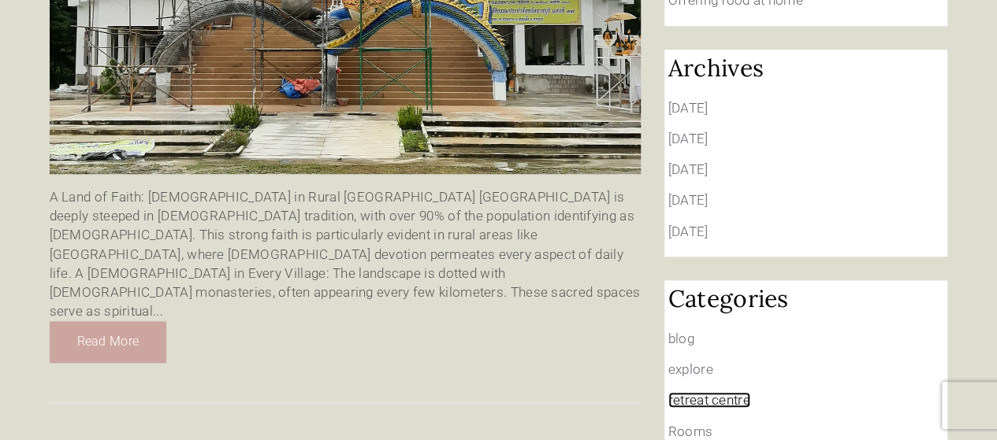
click at [719, 392] on link "retreat centre" at bounding box center [709, 400] width 82 height 16
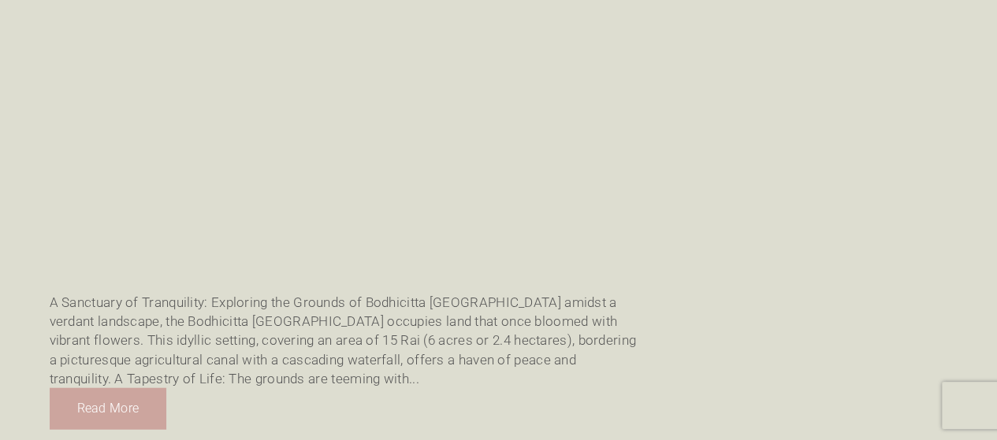
scroll to position [4728, 0]
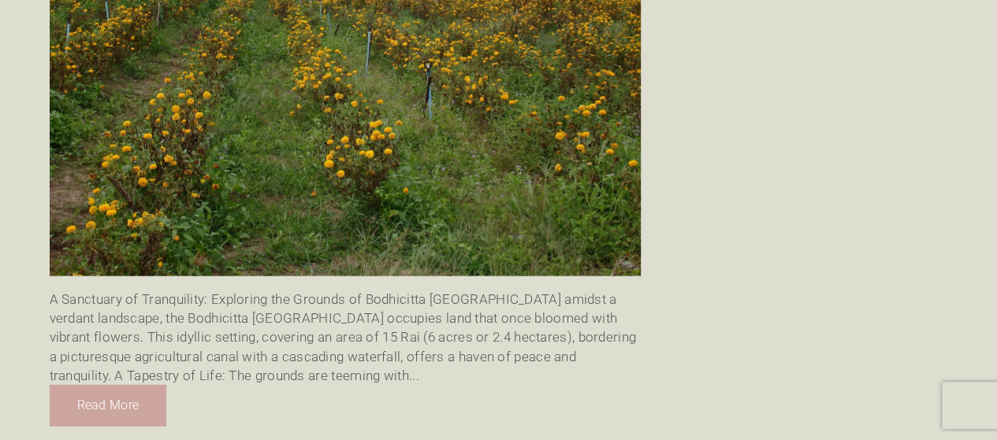
drag, startPoint x: 542, startPoint y: 242, endPoint x: 470, endPoint y: 243, distance: 71.7
click at [445, 290] on div "A Sanctuary of Tranquility: Exploring the Grounds of Bodhicitta [GEOGRAPHIC_DAT…" at bounding box center [345, 337] width 591 height 95
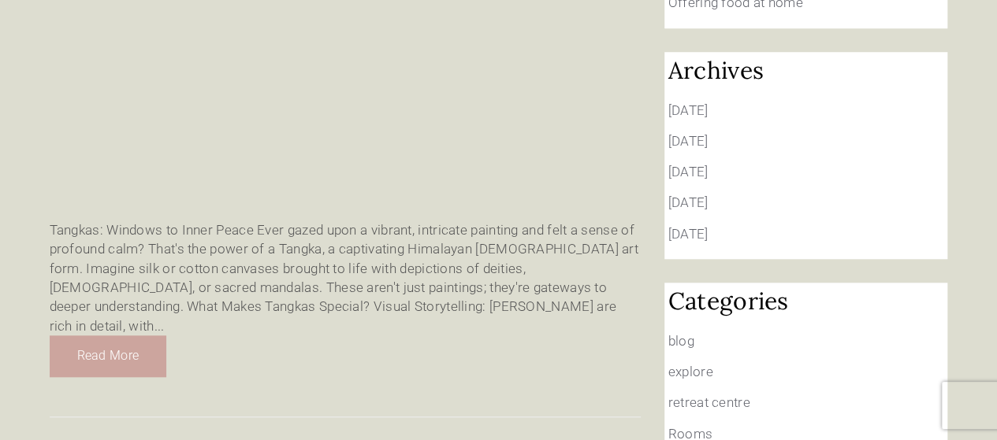
scroll to position [709, 0]
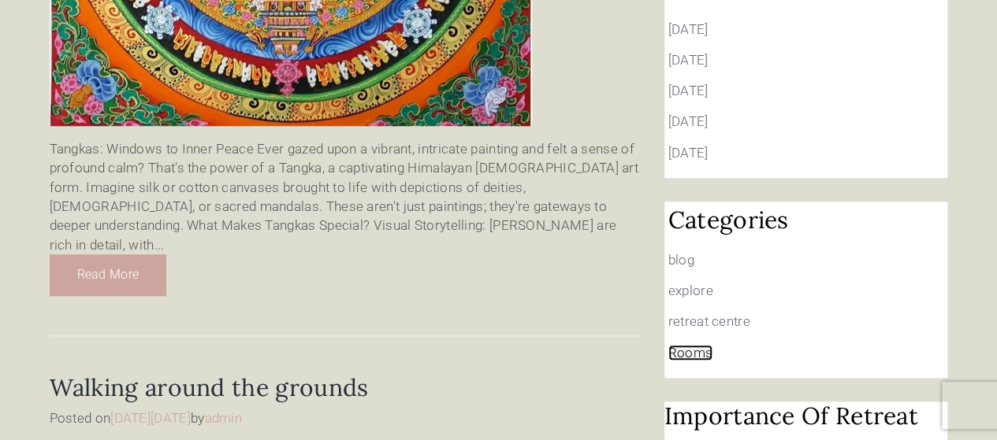
click at [700, 345] on link "Rooms" at bounding box center [690, 353] width 45 height 16
click at [677, 252] on link "blog" at bounding box center [681, 260] width 26 height 16
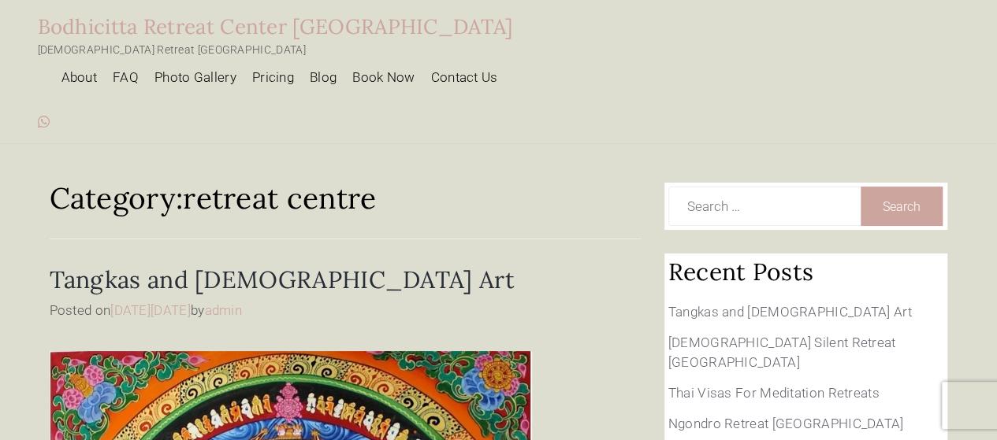
scroll to position [0, 0]
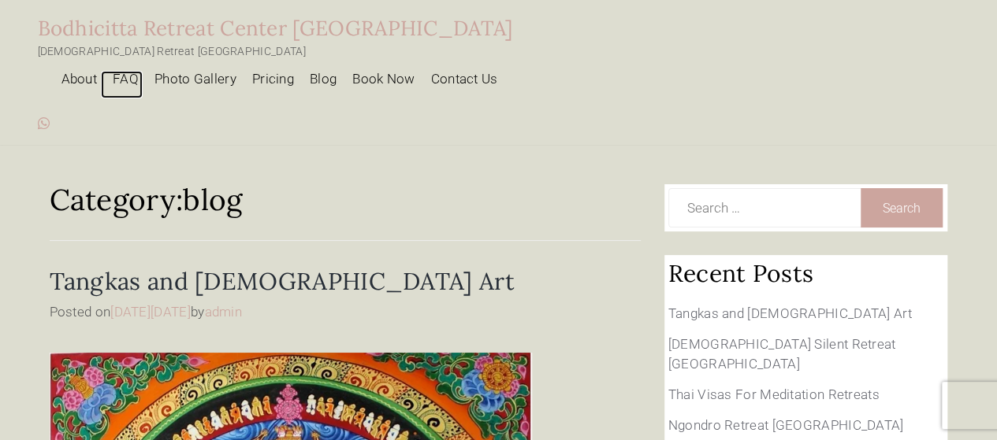
click at [143, 71] on link "FAQ" at bounding box center [122, 85] width 42 height 28
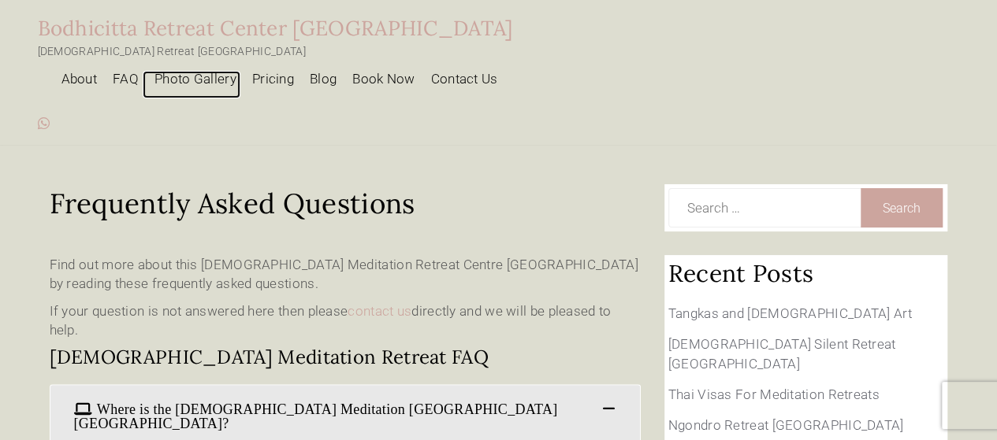
click at [240, 71] on link "Photo Gallery" at bounding box center [192, 85] width 98 height 28
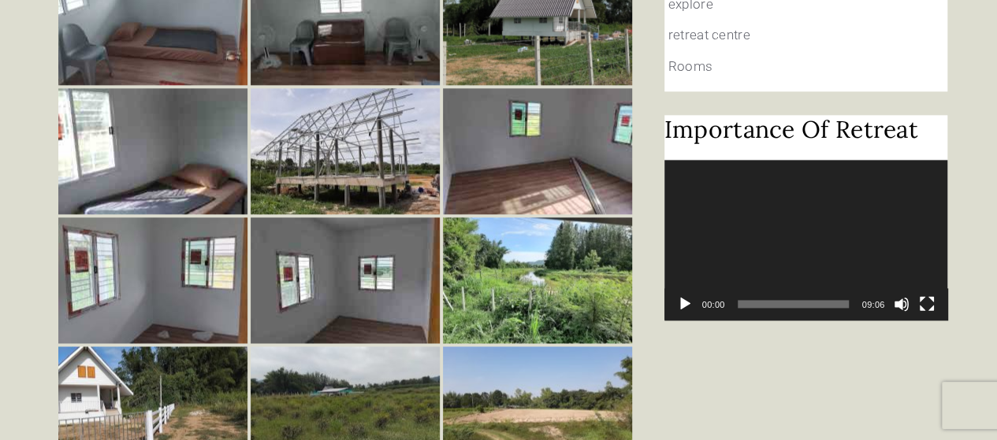
scroll to position [1182, 0]
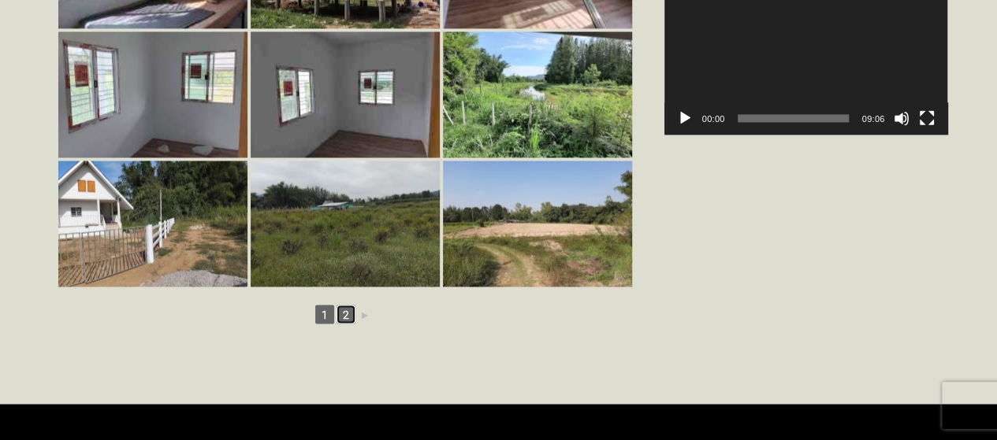
click at [352, 305] on link "2" at bounding box center [345, 314] width 19 height 19
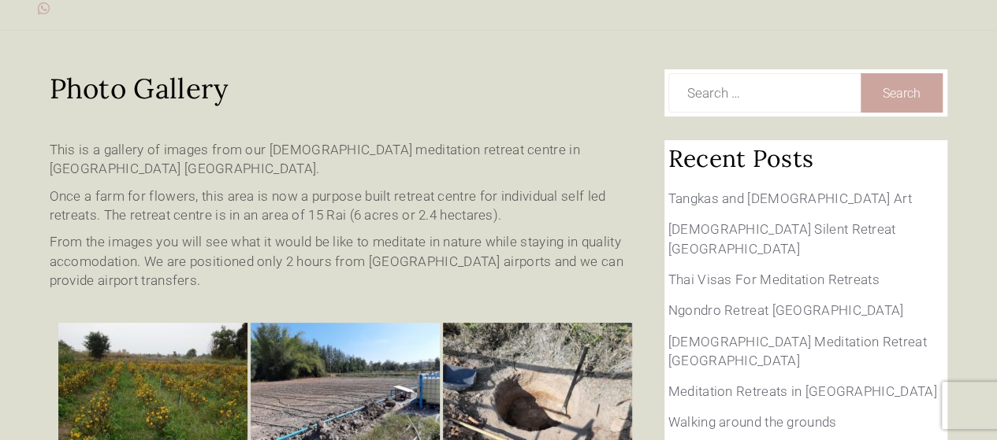
scroll to position [0, 0]
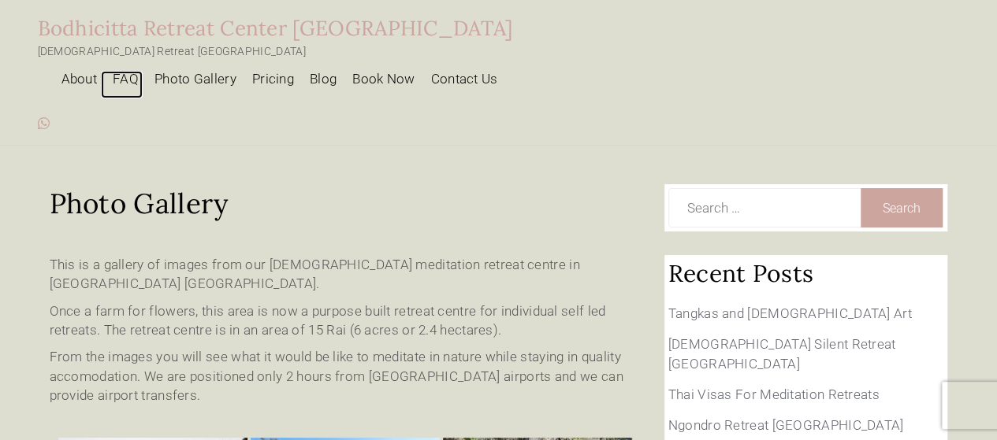
click at [143, 71] on link "FAQ" at bounding box center [122, 85] width 42 height 28
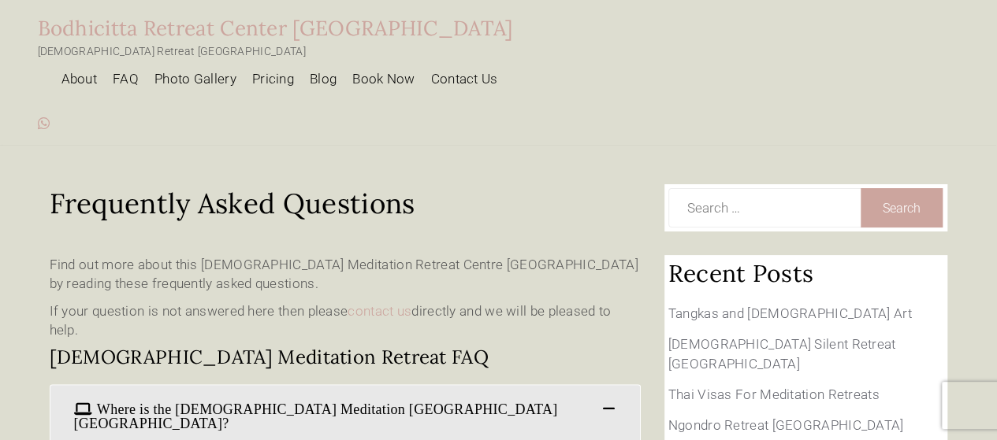
scroll to position [236, 0]
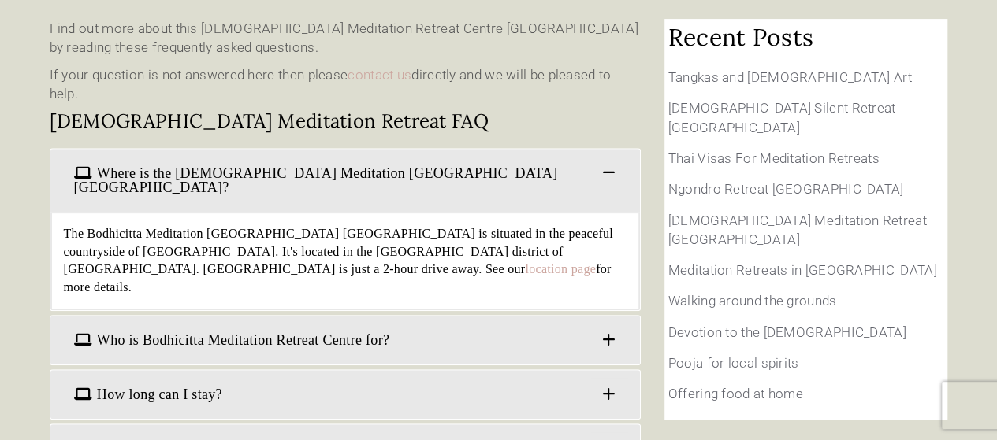
click at [324, 324] on span "Who is Bodhicitta Meditation Retreat Centre for?" at bounding box center [345, 340] width 566 height 33
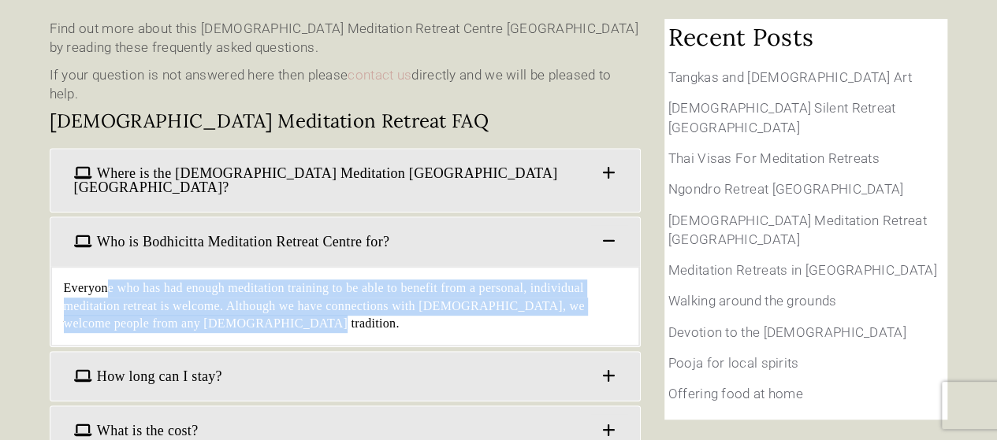
drag, startPoint x: 216, startPoint y: 240, endPoint x: 104, endPoint y: 216, distance: 114.5
click at [104, 266] on div "Everyone who has had enough meditation training to be able to benefit from a pe…" at bounding box center [344, 306] width 589 height 81
click at [386, 266] on div "Everyone who has had enough meditation training to be able to benefit from a pe…" at bounding box center [344, 306] width 589 height 81
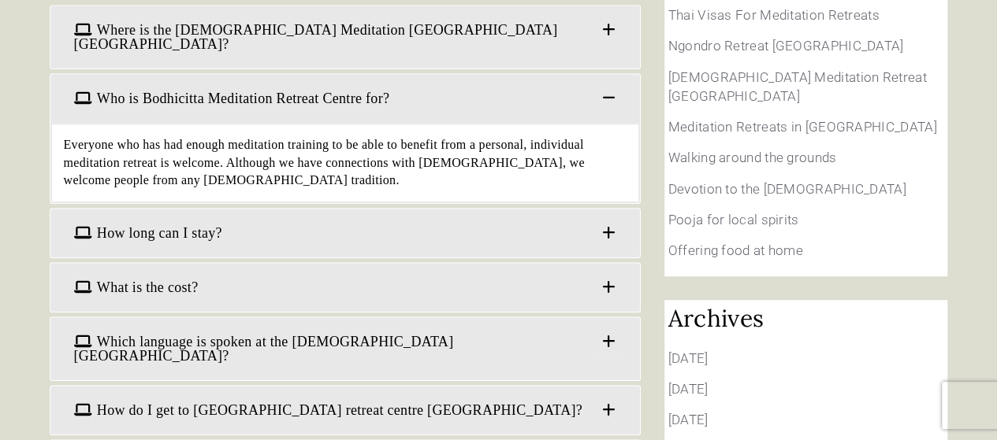
scroll to position [394, 0]
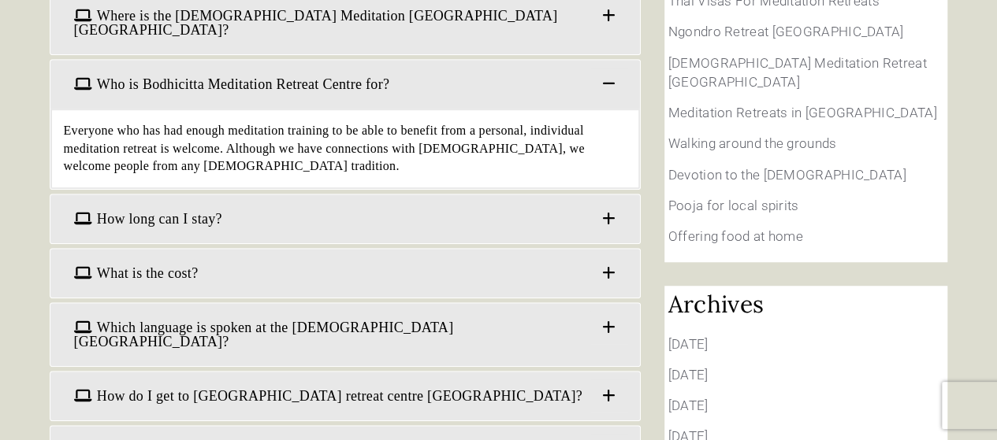
click at [274, 203] on span "How long can I stay?" at bounding box center [345, 219] width 566 height 33
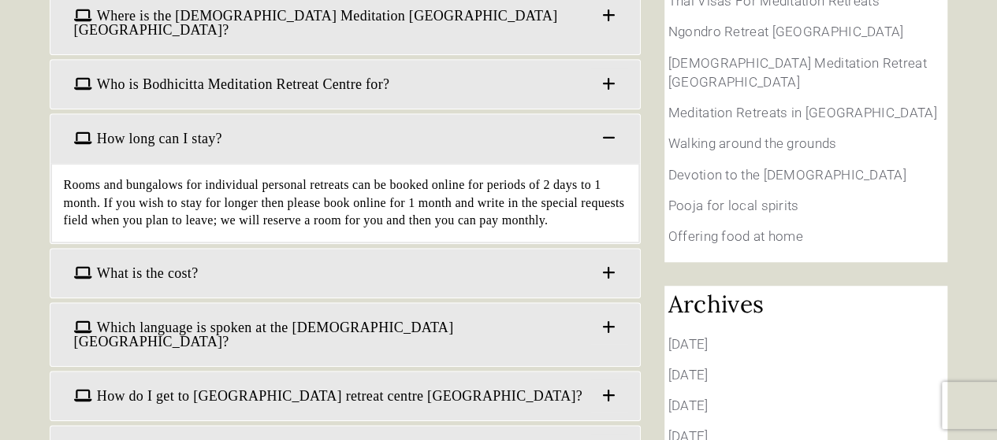
drag, startPoint x: 405, startPoint y: 138, endPoint x: 326, endPoint y: 147, distance: 79.3
click at [326, 163] on div "Rooms and bungalows for individual personal retreats can be booked online for p…" at bounding box center [344, 203] width 589 height 81
click at [437, 163] on div "Rooms and bungalows for individual personal retreats can be booked online for p…" at bounding box center [344, 203] width 589 height 81
drag, startPoint x: 548, startPoint y: 125, endPoint x: 430, endPoint y: 138, distance: 119.0
drag, startPoint x: 430, startPoint y: 138, endPoint x: 339, endPoint y: 138, distance: 91.4
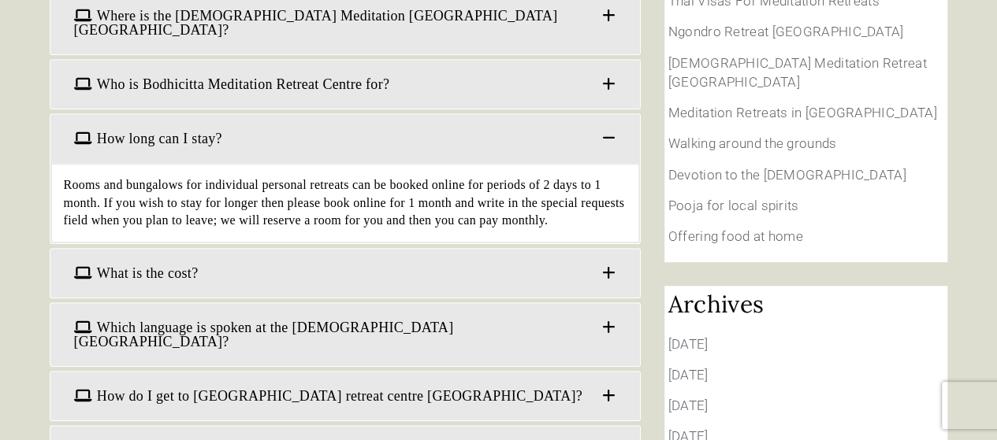
click at [338, 163] on div "Rooms and bungalows for individual personal retreats can be booked online for p…" at bounding box center [344, 203] width 589 height 81
drag, startPoint x: 304, startPoint y: 212, endPoint x: 312, endPoint y: 199, distance: 15.5
click at [303, 257] on span "What is the cost?" at bounding box center [345, 273] width 566 height 33
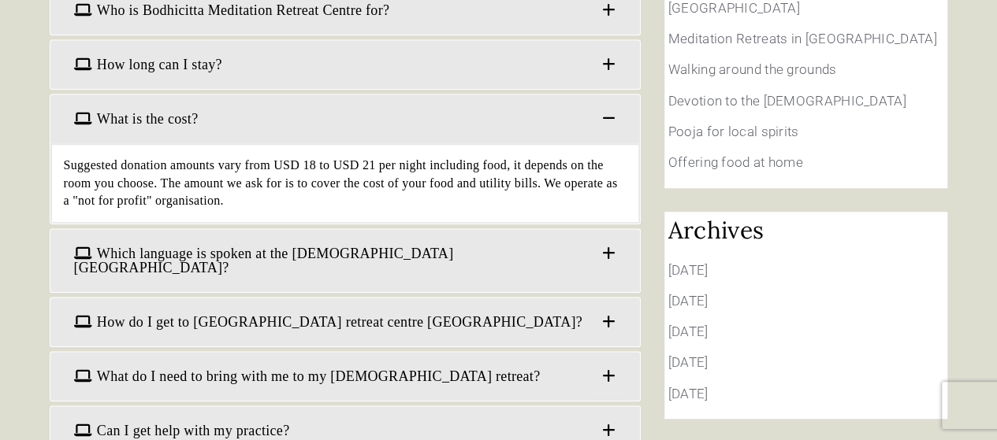
scroll to position [473, 0]
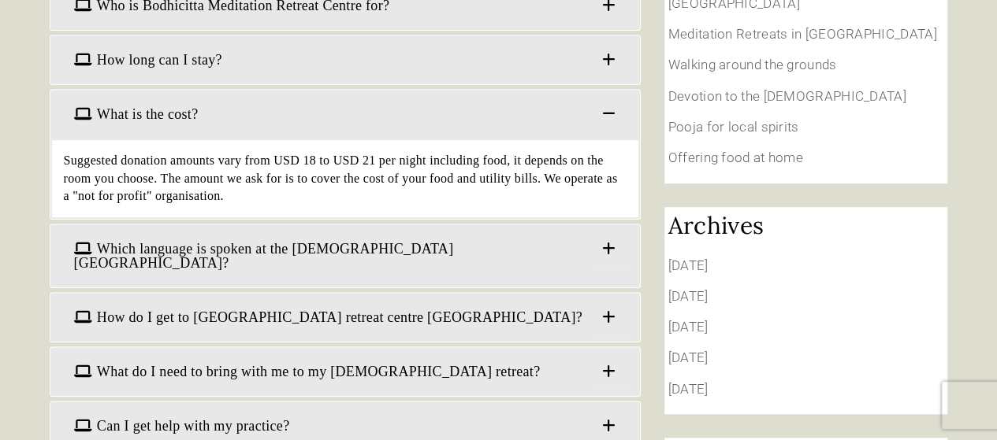
click at [325, 232] on span "Which language is spoken at the Buddhist meditation retreat centre?" at bounding box center [345, 255] width 566 height 47
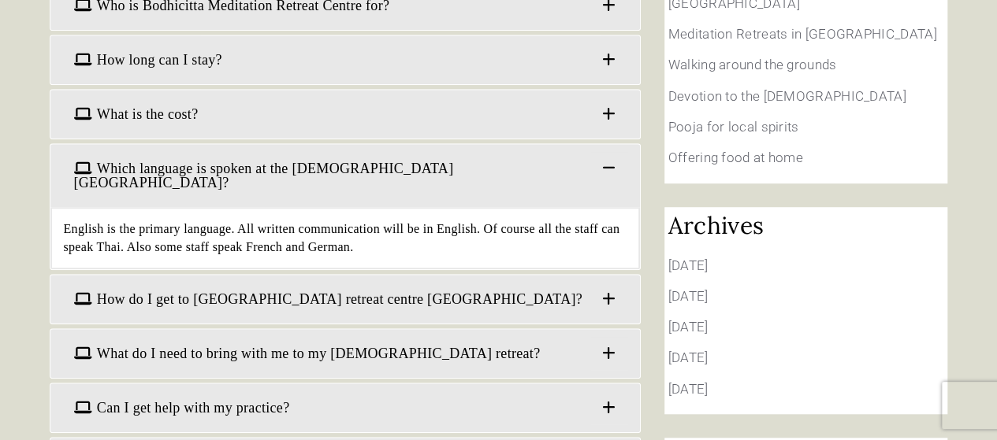
click at [335, 207] on div "English is the primary language. All written communication will be in English. …" at bounding box center [344, 238] width 589 height 63
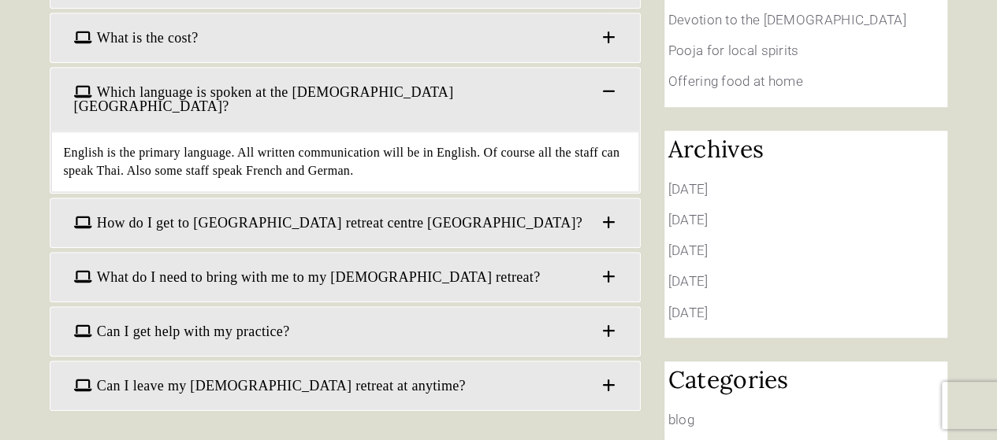
scroll to position [552, 0]
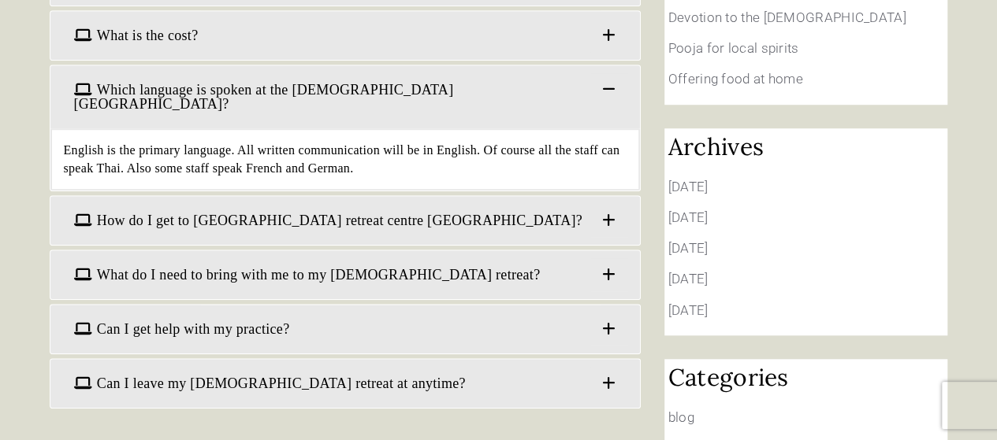
drag, startPoint x: 287, startPoint y: 147, endPoint x: 296, endPoint y: 149, distance: 9.7
click at [287, 204] on span "How do I get to Bodhicitta retreat centre Suan Phueng?" at bounding box center [345, 220] width 566 height 33
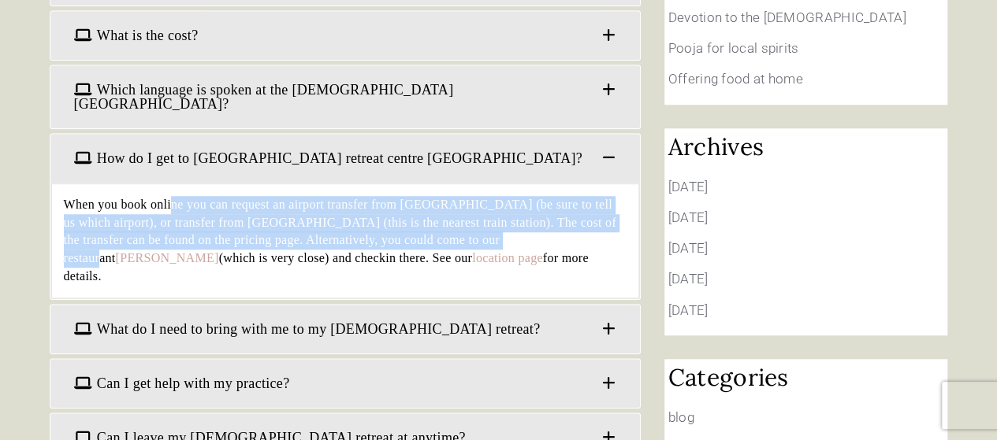
drag, startPoint x: 165, startPoint y: 132, endPoint x: 441, endPoint y: 162, distance: 277.5
click at [441, 183] on div "When you book online you can request an airport transfer from Bangkok airport (…" at bounding box center [344, 241] width 589 height 117
click at [472, 251] on link "location page" at bounding box center [507, 257] width 71 height 13
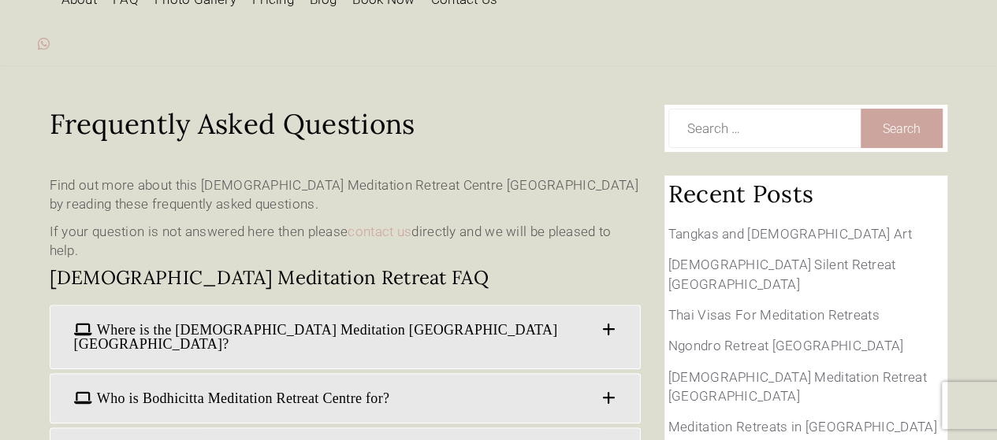
scroll to position [0, 0]
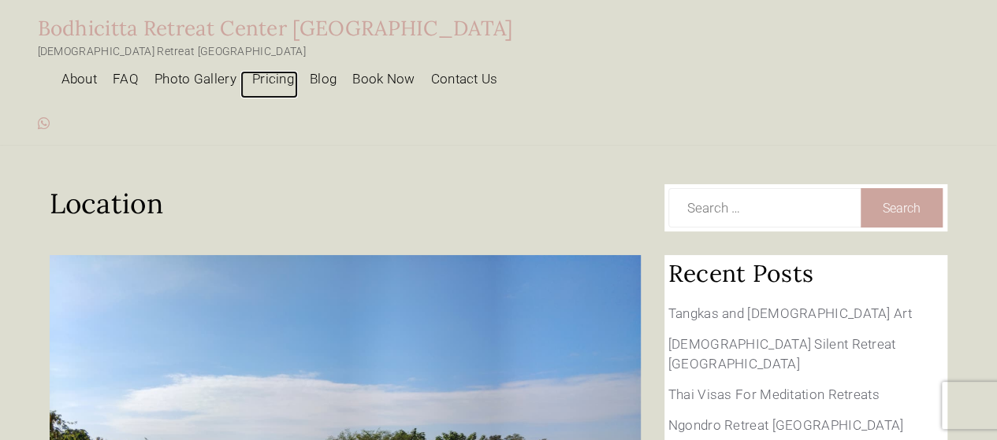
drag, startPoint x: 0, startPoint y: 0, endPoint x: 675, endPoint y: 32, distance: 676.1
click at [298, 71] on link "Pricing" at bounding box center [269, 85] width 58 height 28
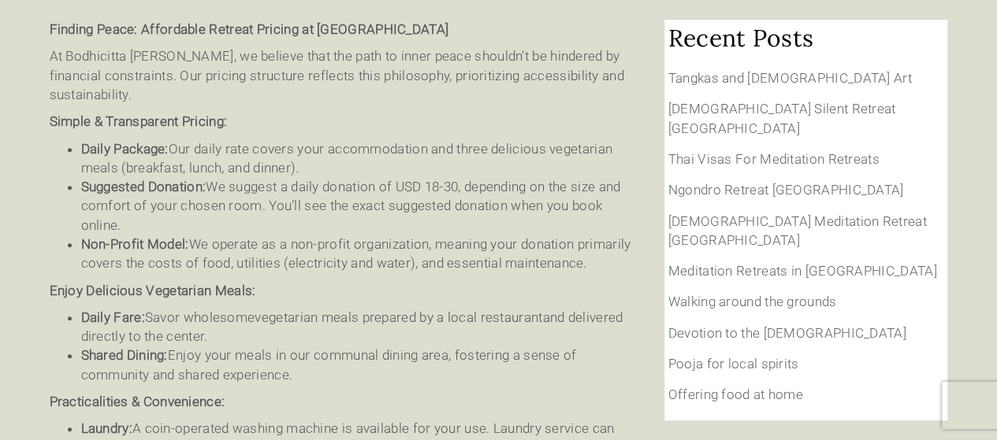
scroll to position [236, 0]
drag, startPoint x: 325, startPoint y: 117, endPoint x: 129, endPoint y: 99, distance: 196.3
click at [129, 139] on li "Daily Package: Our daily rate covers your accommodation and three delicious veg…" at bounding box center [360, 158] width 559 height 39
drag, startPoint x: 425, startPoint y: 91, endPoint x: 348, endPoint y: 98, distance: 77.6
drag, startPoint x: 348, startPoint y: 98, endPoint x: 314, endPoint y: 113, distance: 37.0
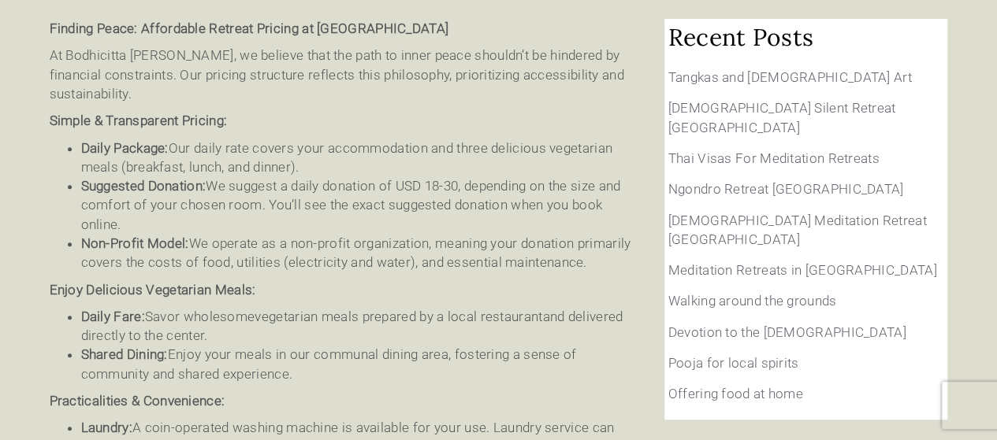
click at [298, 139] on li "Daily Package: Our daily rate covers your accommodation and three delicious veg…" at bounding box center [360, 158] width 559 height 39
click at [378, 177] on li "Suggested Donation: We suggest a daily donation of USD 18-30, depending on the …" at bounding box center [360, 206] width 559 height 58
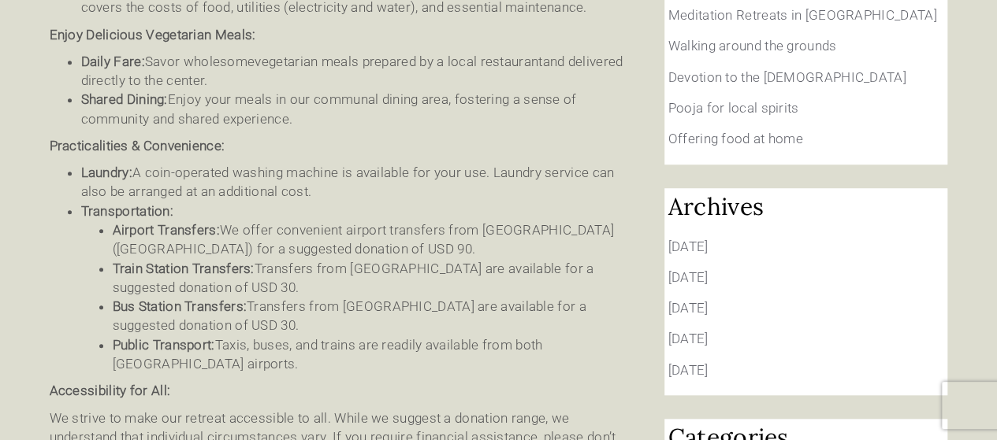
scroll to position [552, 0]
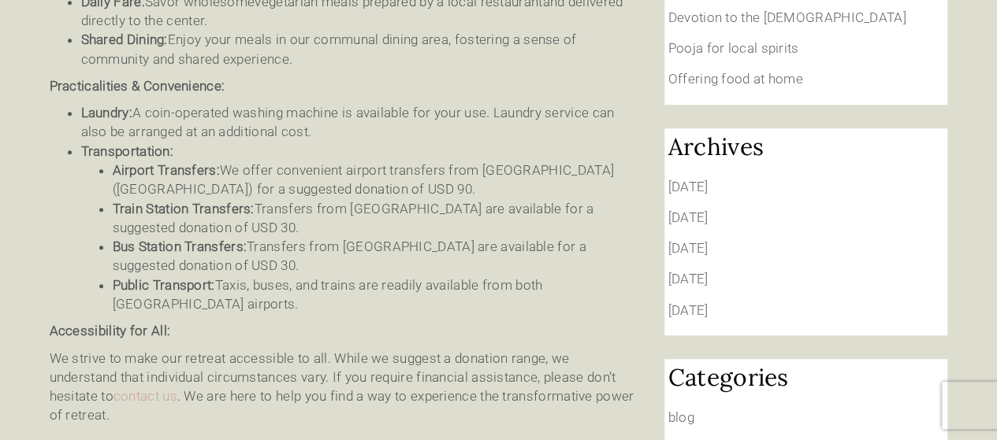
drag, startPoint x: 533, startPoint y: 98, endPoint x: 456, endPoint y: 99, distance: 76.5
drag, startPoint x: 456, startPoint y: 99, endPoint x: 375, endPoint y: 102, distance: 81.2
drag, startPoint x: 375, startPoint y: 102, endPoint x: 293, endPoint y: 106, distance: 82.0
click at [293, 142] on li "Transportation: Airport Transfers: We offer convenient airport transfers from B…" at bounding box center [360, 228] width 559 height 173
drag, startPoint x: 534, startPoint y: 116, endPoint x: 470, endPoint y: 124, distance: 65.1
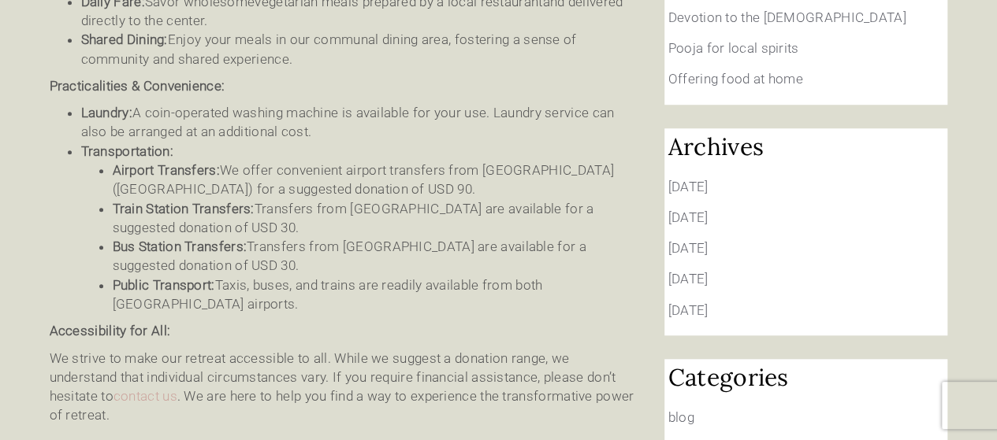
drag, startPoint x: 470, startPoint y: 124, endPoint x: 386, endPoint y: 132, distance: 84.0
click at [378, 161] on li "Airport Transfers: We offer convenient airport transfers from Bangkok (Suvarnab…" at bounding box center [377, 180] width 528 height 39
drag, startPoint x: 522, startPoint y: 130, endPoint x: 416, endPoint y: 133, distance: 105.6
click at [407, 161] on li "Airport Transfers: We offer convenient airport transfers from Bangkok (Suvarnab…" at bounding box center [377, 180] width 528 height 39
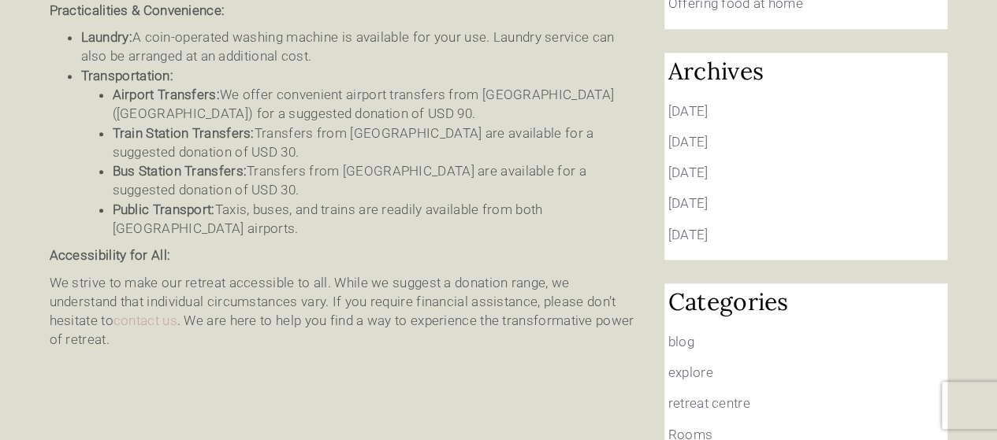
scroll to position [630, 0]
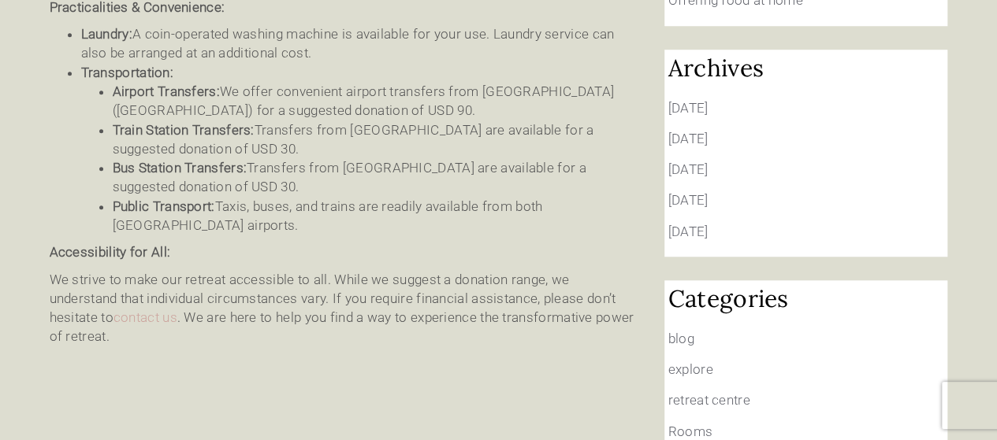
drag, startPoint x: 630, startPoint y: 137, endPoint x: 537, endPoint y: 137, distance: 93.0
drag, startPoint x: 537, startPoint y: 137, endPoint x: 430, endPoint y: 141, distance: 107.2
click at [430, 158] on li "Bus Station Transfers: Transfers from Ratchaburi Bus Station are available for …" at bounding box center [377, 177] width 528 height 39
drag, startPoint x: 550, startPoint y: 128, endPoint x: 478, endPoint y: 154, distance: 76.8
click at [478, 197] on li "Public Transport: Taxis, buses, and trains are readily available from both Bang…" at bounding box center [377, 216] width 528 height 39
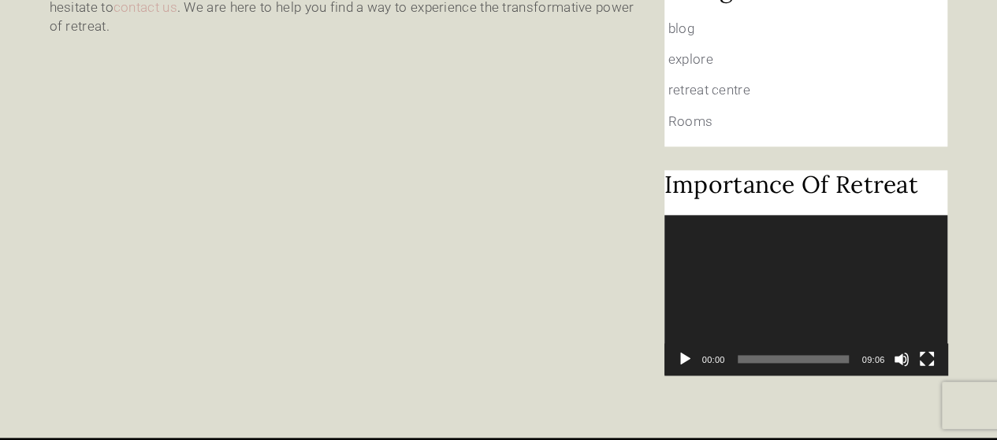
scroll to position [946, 0]
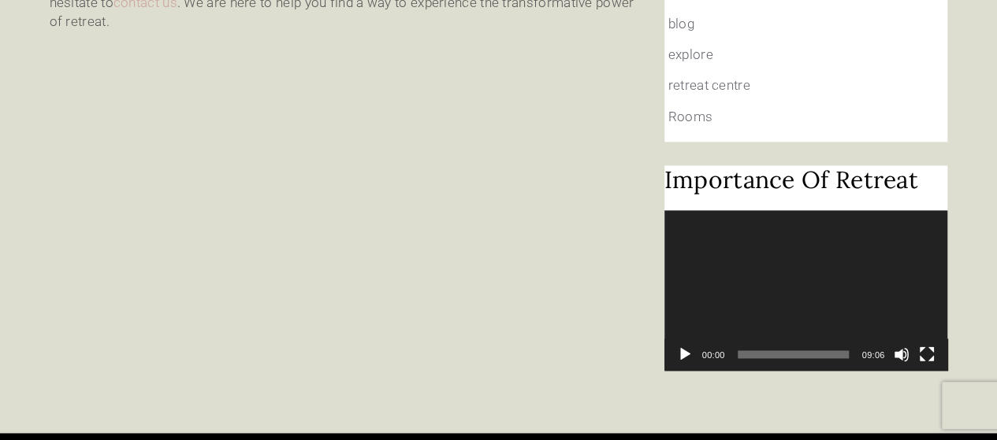
click at [790, 210] on div "Video Player" at bounding box center [806, 289] width 284 height 159
click at [931, 347] on button "Fullscreen" at bounding box center [927, 355] width 16 height 16
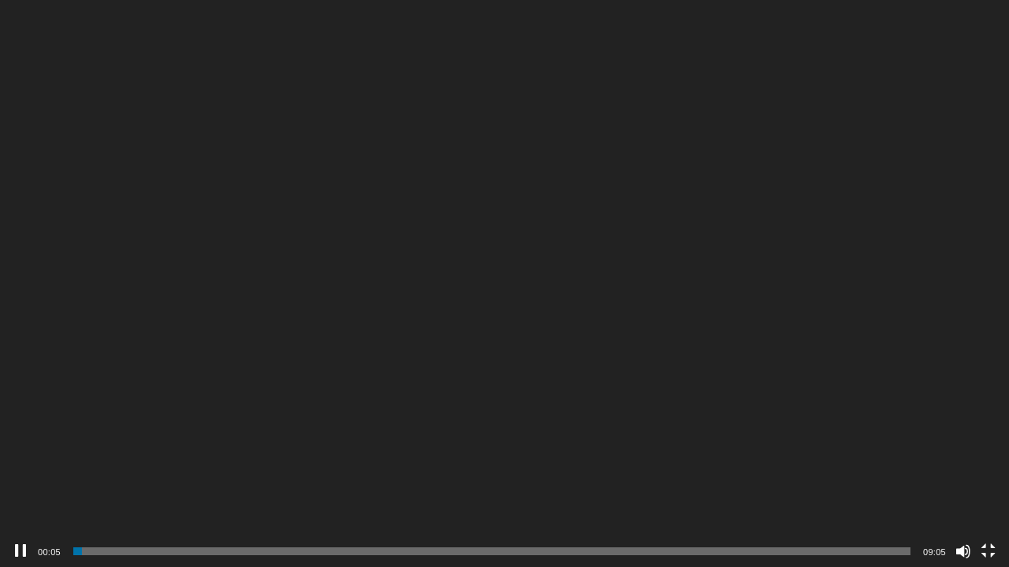
click at [984, 440] on button "Fullscreen" at bounding box center [988, 552] width 16 height 16
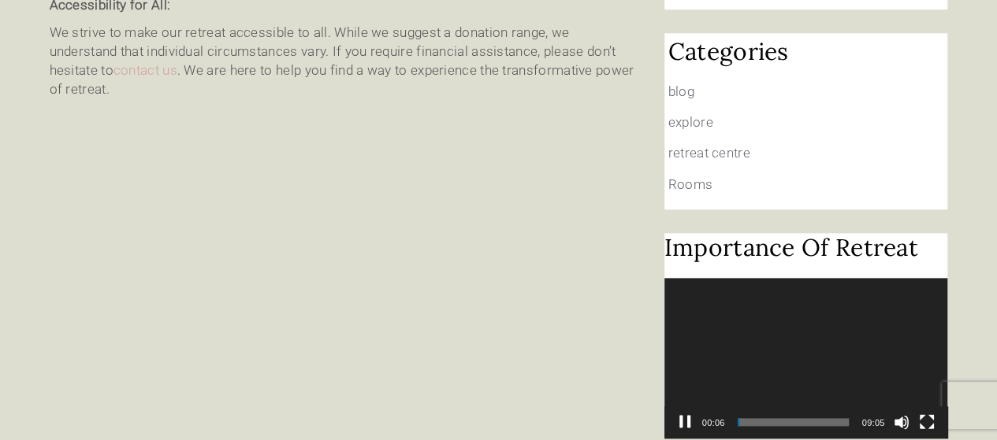
scroll to position [867, 0]
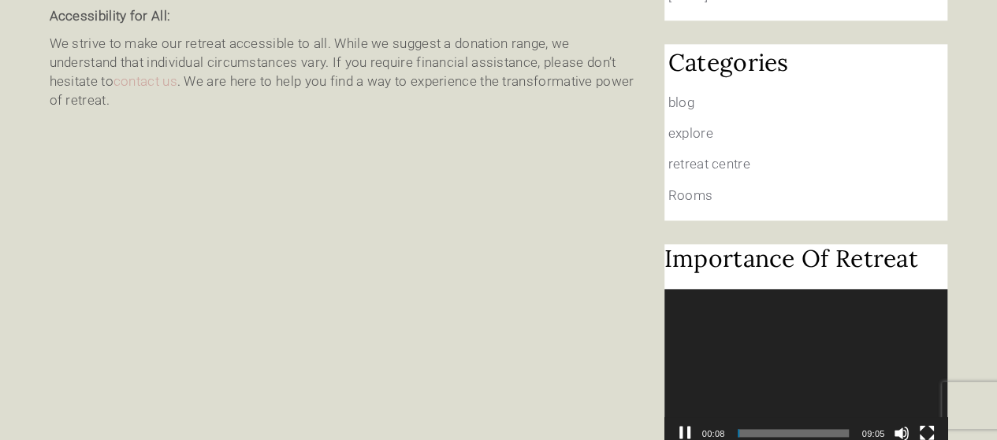
click at [686, 426] on button "Pause" at bounding box center [685, 434] width 16 height 16
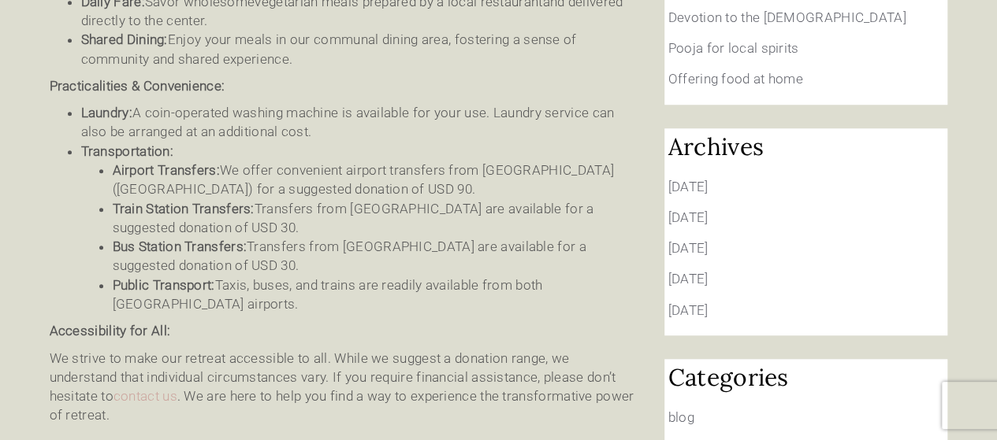
scroll to position [315, 0]
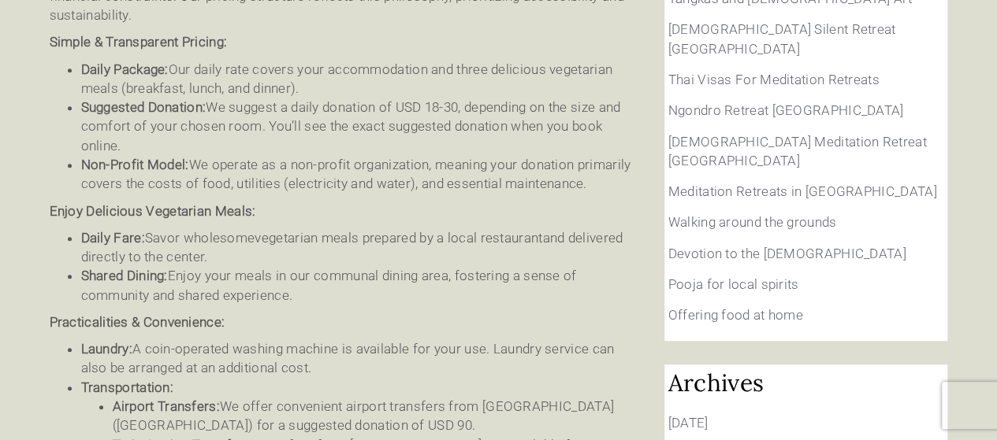
drag, startPoint x: 511, startPoint y: 177, endPoint x: 396, endPoint y: 124, distance: 127.3
drag, startPoint x: 396, startPoint y: 124, endPoint x: 329, endPoint y: 169, distance: 80.4
click at [329, 202] on p "Enjoy Delicious Vegetarian Meals:" at bounding box center [345, 211] width 591 height 19
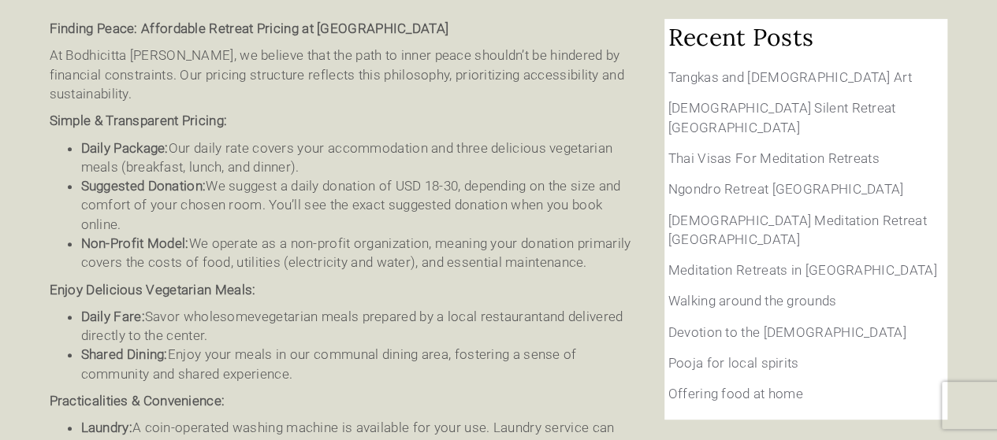
click at [457, 180] on li "Suggested Donation: We suggest a daily donation of USD 18-30, depending on the …" at bounding box center [360, 206] width 559 height 58
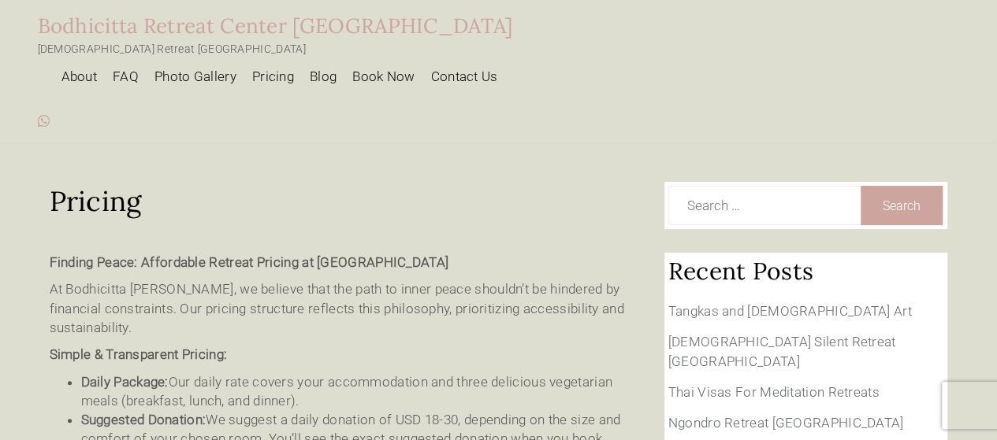
scroll to position [0, 0]
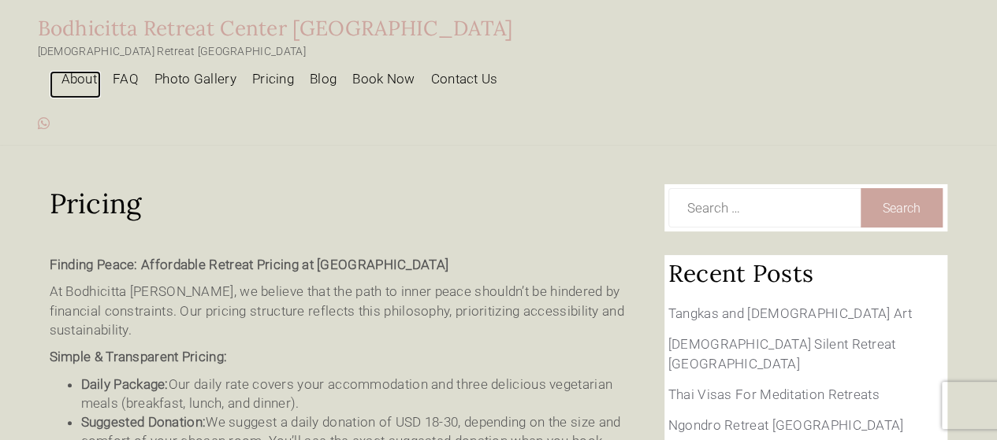
click at [102, 71] on link "About" at bounding box center [76, 85] width 52 height 28
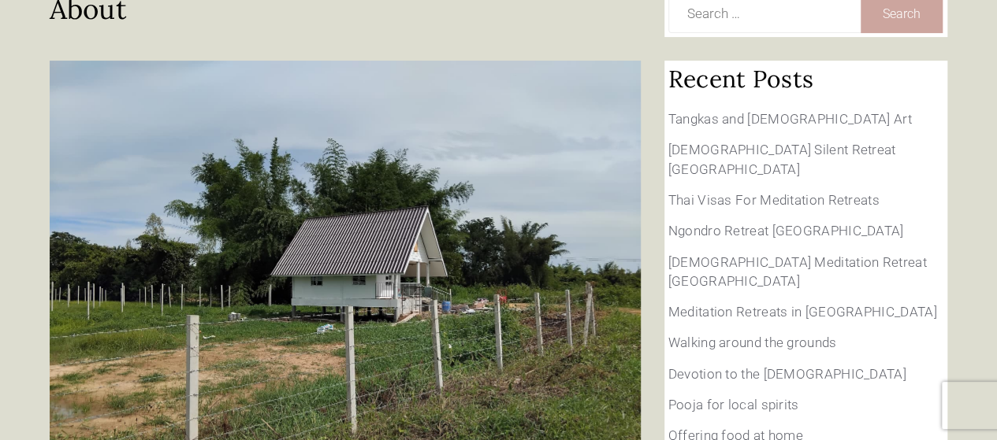
scroll to position [236, 0]
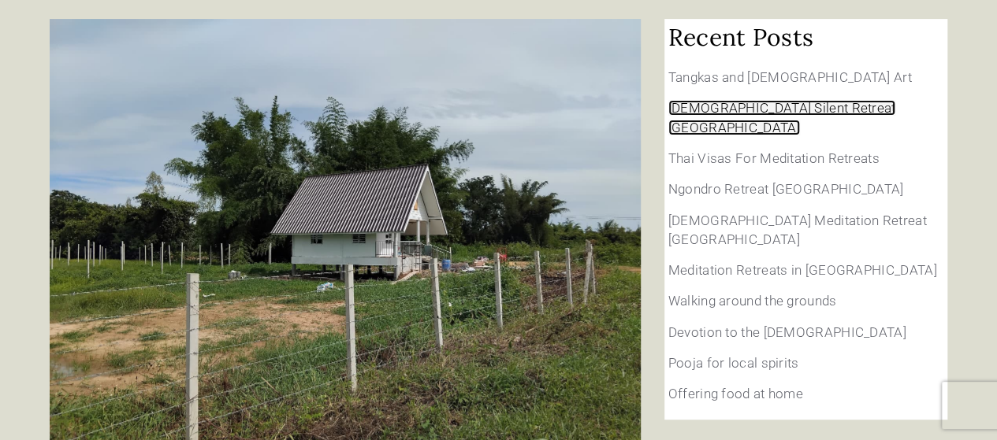
click at [763, 100] on link "[DEMOGRAPHIC_DATA] Silent Retreat [GEOGRAPHIC_DATA]" at bounding box center [782, 117] width 228 height 35
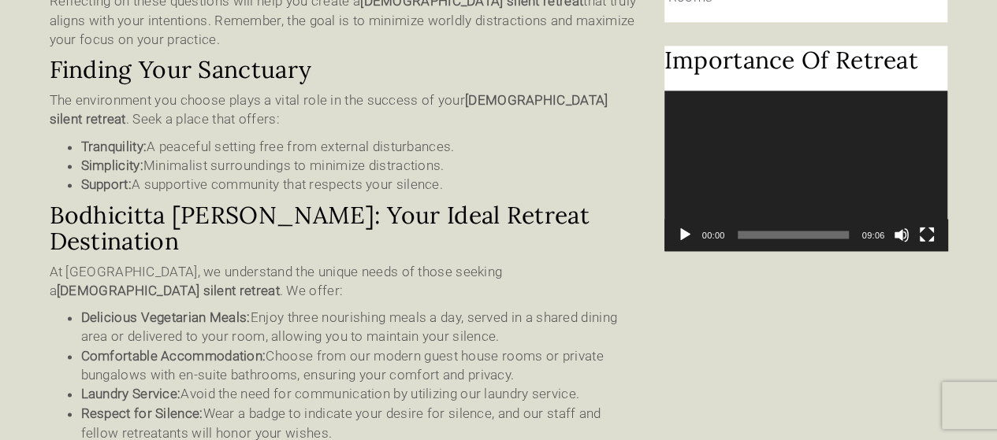
scroll to position [1182, 0]
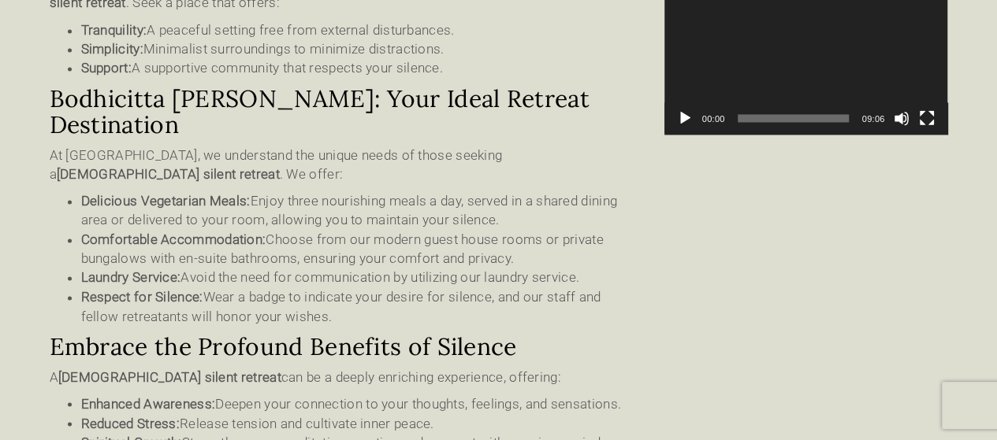
drag, startPoint x: 525, startPoint y: 114, endPoint x: 474, endPoint y: 146, distance: 59.5
drag, startPoint x: 474, startPoint y: 146, endPoint x: 356, endPoint y: 151, distance: 118.3
drag, startPoint x: 356, startPoint y: 151, endPoint x: 844, endPoint y: 188, distance: 489.2
drag, startPoint x: 844, startPoint y: 188, endPoint x: 542, endPoint y: 169, distance: 302.4
drag, startPoint x: 542, startPoint y: 169, endPoint x: 509, endPoint y: 169, distance: 33.1
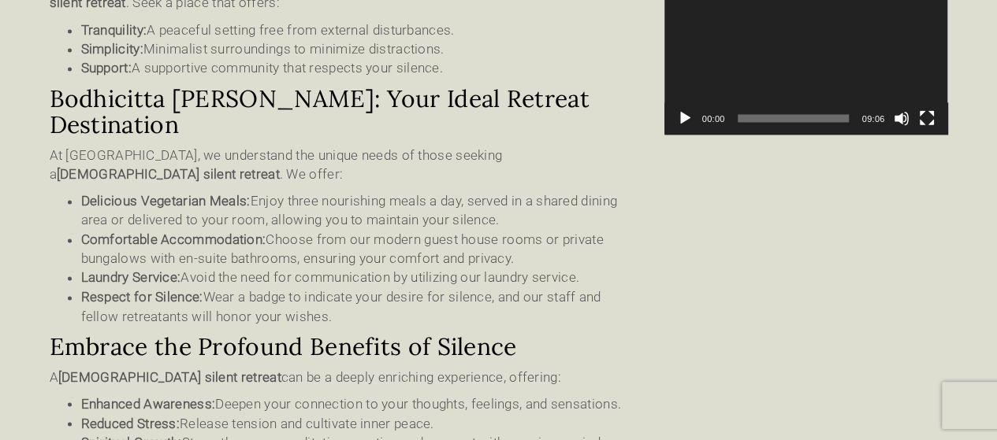
click at [464, 230] on li "Comfortable Accommodation: Choose from our modern guest house rooms or private …" at bounding box center [360, 249] width 559 height 39
click at [615, 230] on li "Comfortable Accommodation: Choose from our modern guest house rooms or private …" at bounding box center [360, 249] width 559 height 39
click at [548, 268] on li "Laundry Service: Avoid the need for communication by utilizing our laundry serv…" at bounding box center [360, 277] width 559 height 19
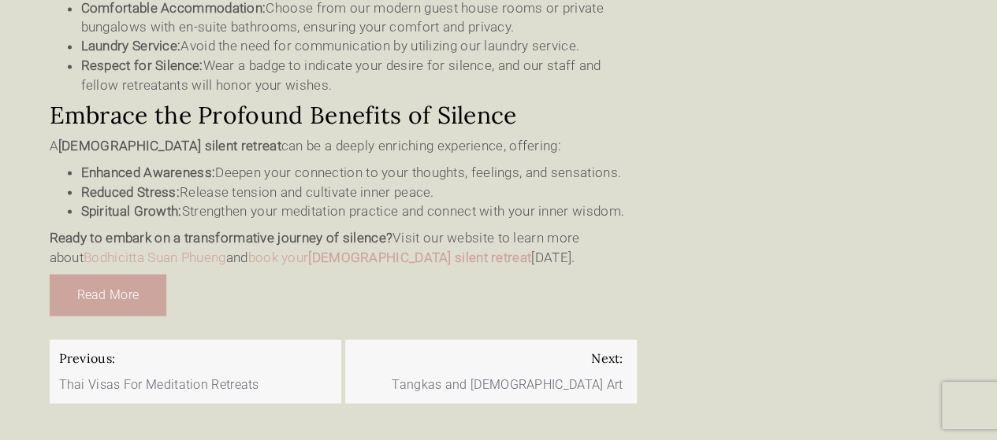
scroll to position [1418, 0]
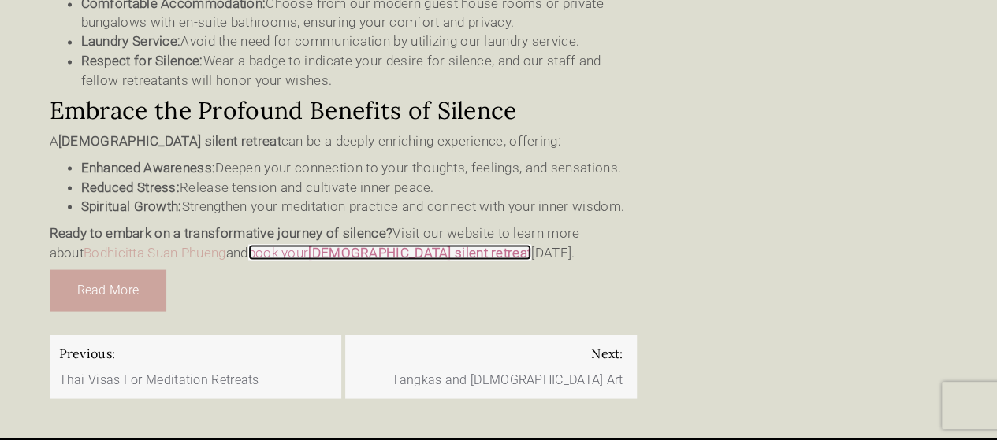
click at [385, 244] on strong "Buddhist silent retreat" at bounding box center [419, 252] width 223 height 16
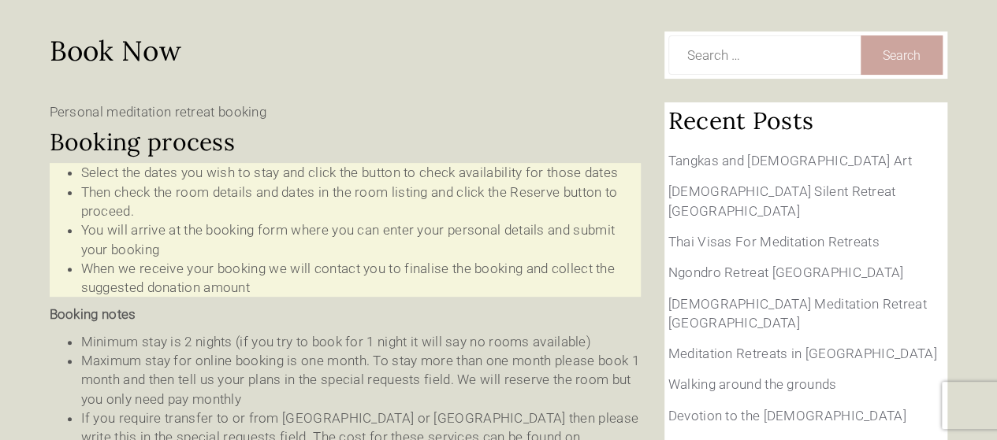
scroll to position [158, 0]
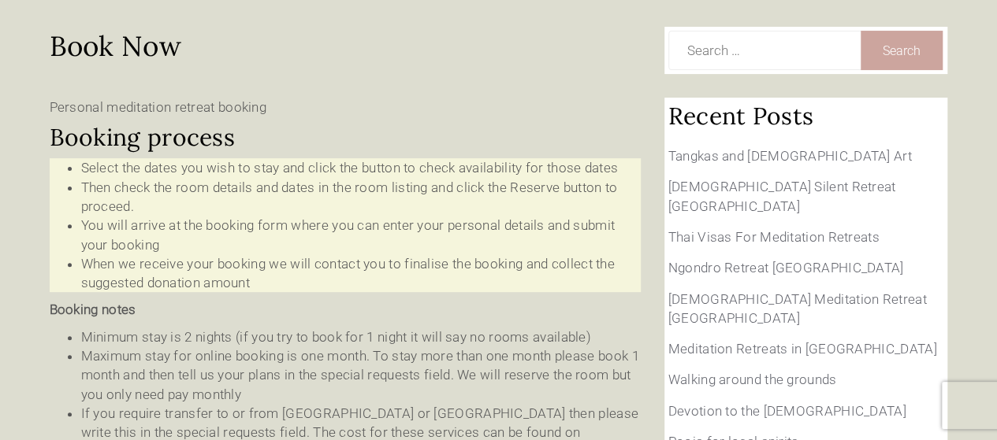
drag, startPoint x: 580, startPoint y: 106, endPoint x: 485, endPoint y: 133, distance: 98.3
drag, startPoint x: 485, startPoint y: 133, endPoint x: 441, endPoint y: 143, distance: 45.1
click at [440, 178] on li "Then check the room details and dates in the room listing and click the Reserve…" at bounding box center [360, 197] width 559 height 39
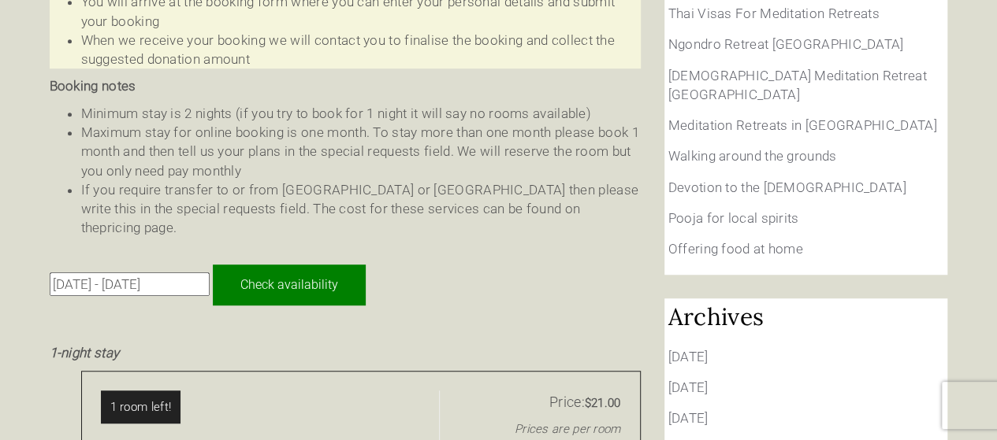
scroll to position [394, 0]
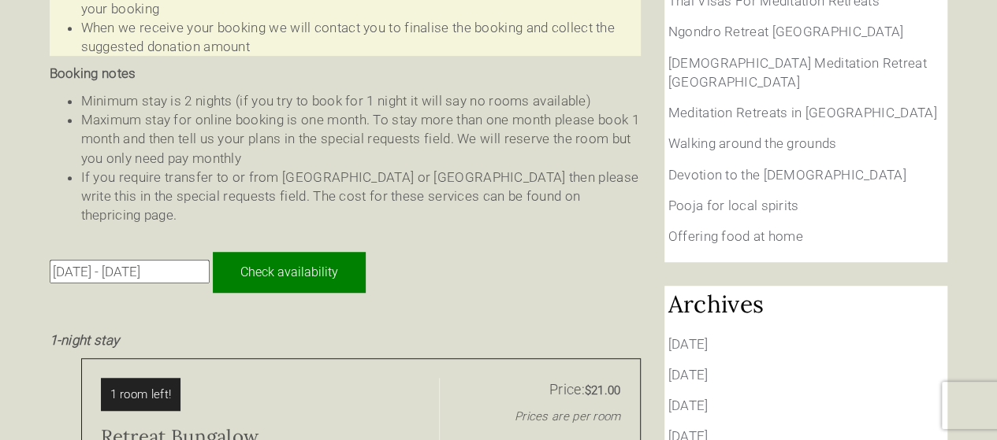
drag, startPoint x: 600, startPoint y: 88, endPoint x: 500, endPoint y: 95, distance: 100.3
click at [500, 110] on li "Maximum stay for online booking is one month. To stay more than one month pleas…" at bounding box center [360, 139] width 559 height 58
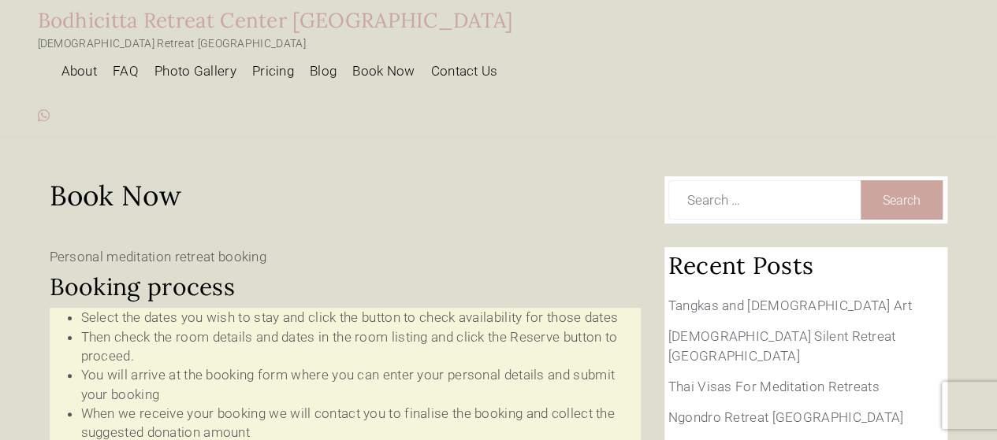
scroll to position [0, 0]
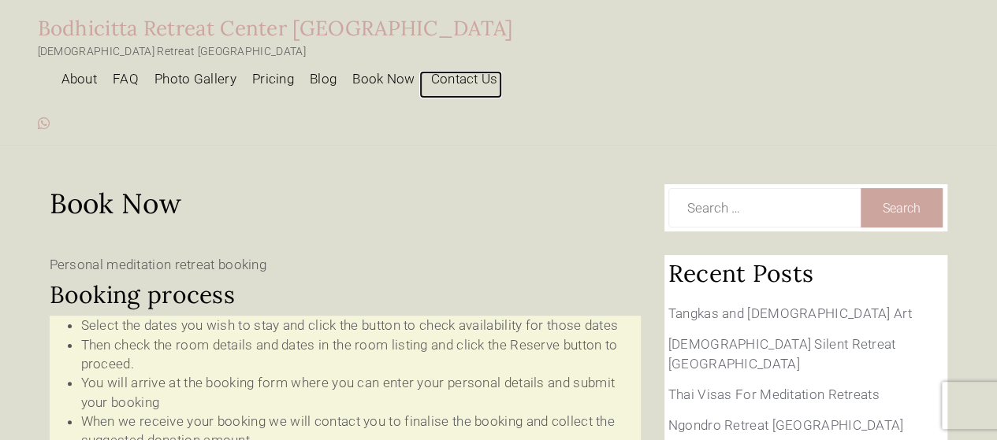
click at [502, 71] on link "Contact Us" at bounding box center [460, 85] width 83 height 28
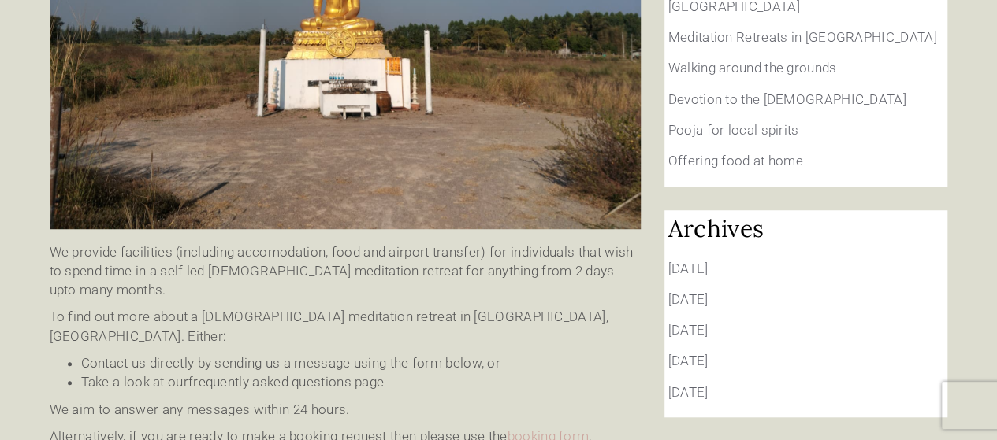
scroll to position [473, 0]
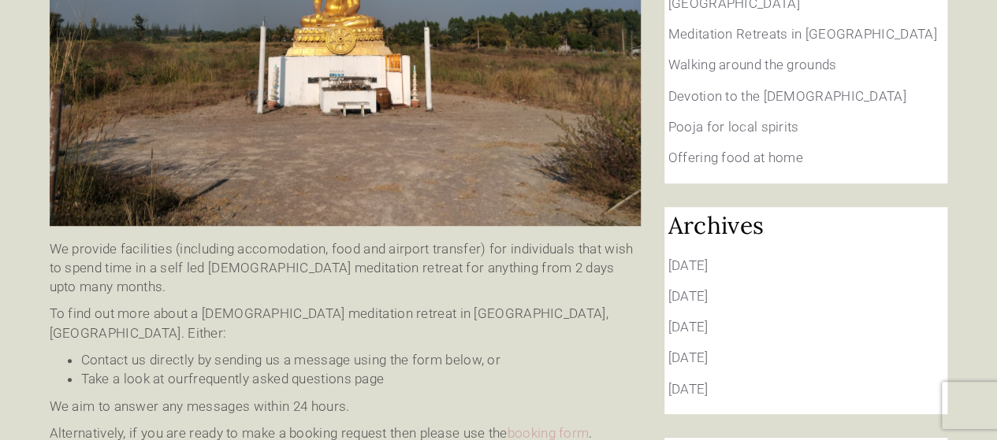
drag, startPoint x: 608, startPoint y: 221, endPoint x: 514, endPoint y: 214, distance: 94.1
click at [521, 240] on p "We provide facilities (including accomodation, food and airport transfer) for i…" at bounding box center [345, 269] width 591 height 58
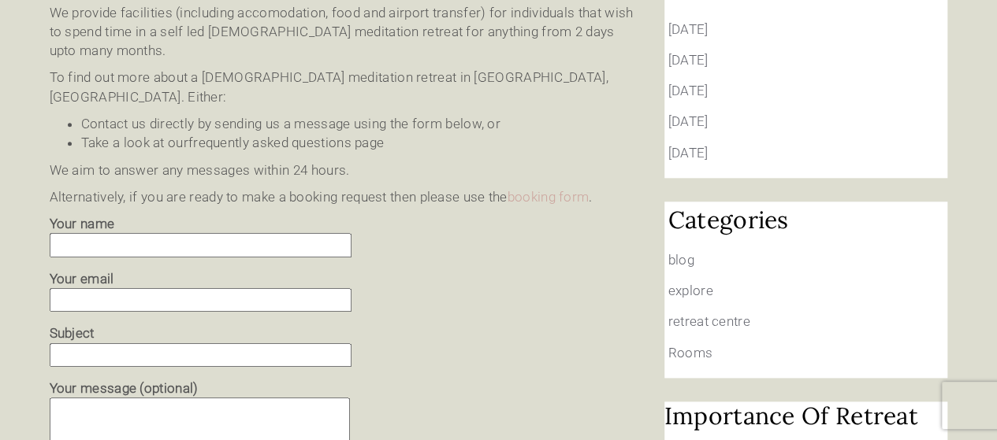
click at [130, 233] on input "Your name" at bounding box center [201, 245] width 302 height 24
click at [168, 233] on input "Your name" at bounding box center [201, 245] width 302 height 24
type input "[PERSON_NAME]"
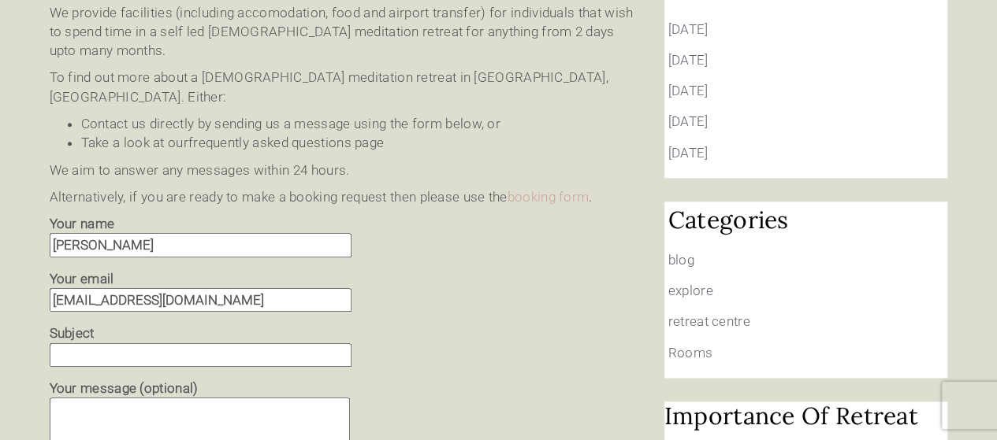
type input "[EMAIL_ADDRESS][DOMAIN_NAME]"
click at [108, 344] on input "Subject" at bounding box center [201, 356] width 302 height 24
drag, startPoint x: 223, startPoint y: 282, endPoint x: 0, endPoint y: 281, distance: 223.0
click at [0, 281] on div "Contact Us We provide facilities (including accomodation, food and airport tran…" at bounding box center [498, 76] width 997 height 1280
type input "Retreat daily schedule"
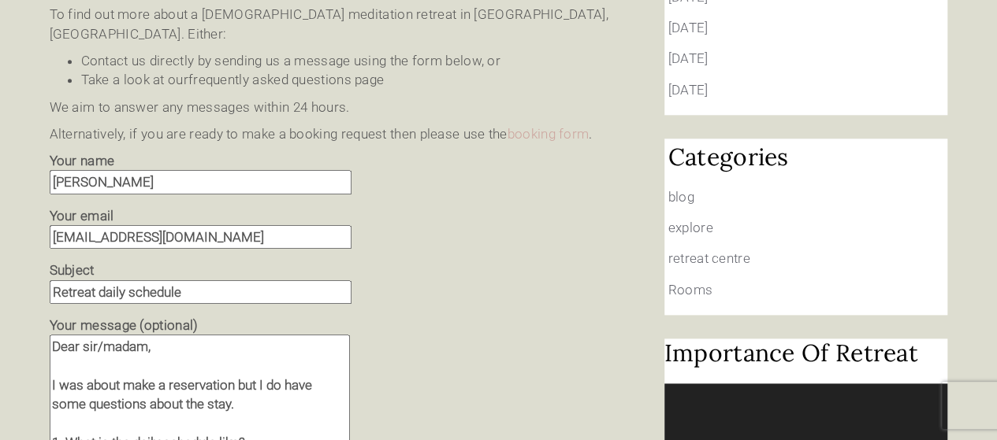
scroll to position [791, 0]
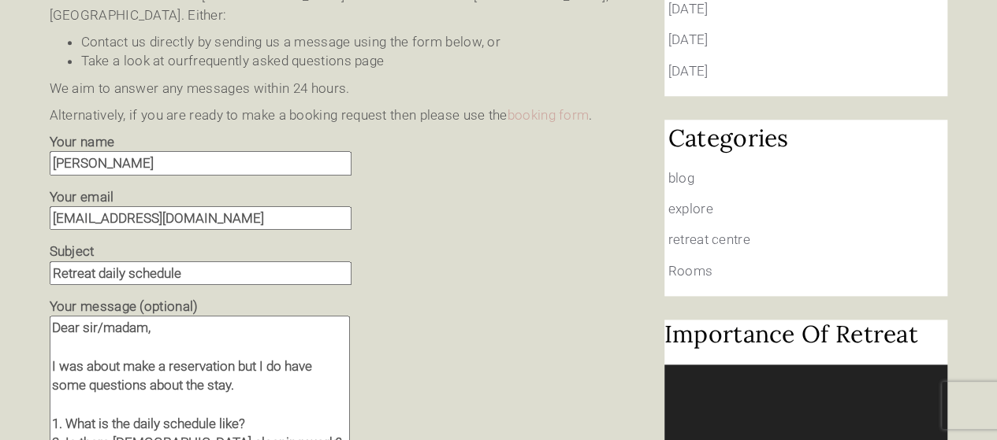
click at [158, 393] on textarea "Dear sir/madam, I was about make a reservation but I do have some questions abo…" at bounding box center [200, 414] width 300 height 196
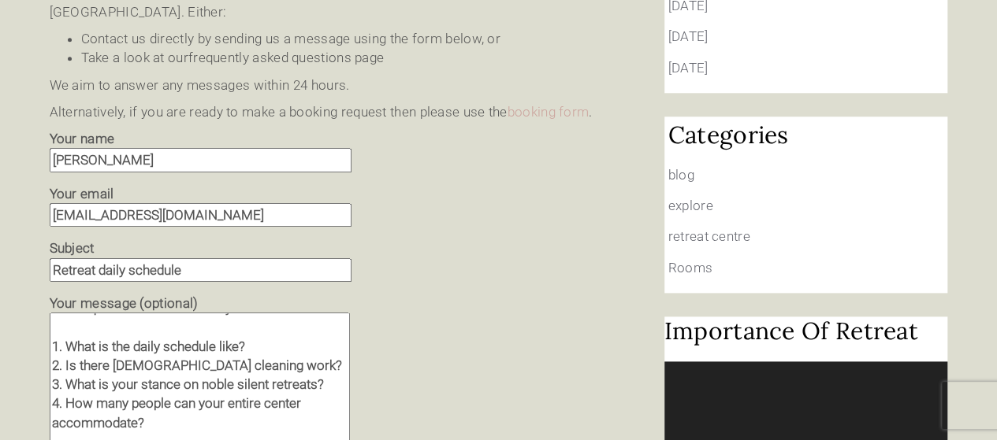
scroll to position [76, 0]
click at [139, 431] on textarea "Dear sir/madam, I was about make a reservation but I do have some questions abo…" at bounding box center [200, 411] width 300 height 196
click at [171, 437] on textarea "Dear sir/madam, I was about make a reservation but I do have some questions abo…" at bounding box center [200, 411] width 300 height 196
drag, startPoint x: 266, startPoint y: 411, endPoint x: 276, endPoint y: 405, distance: 10.9
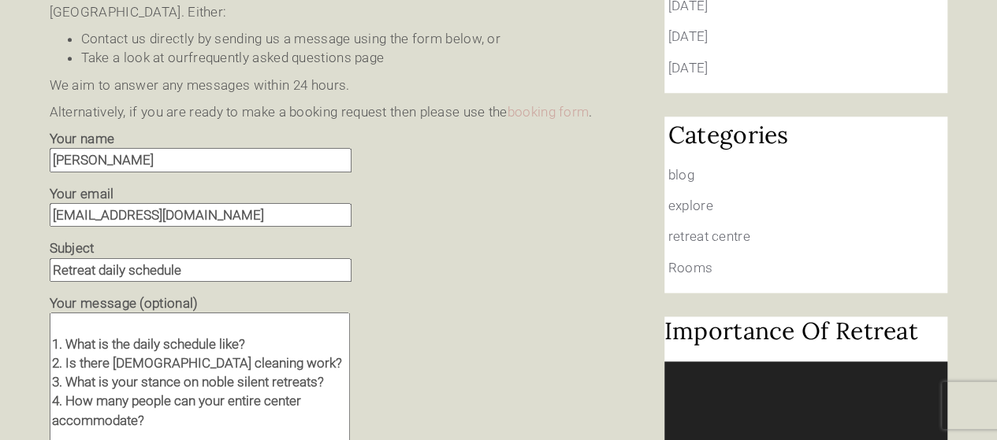
click at [267, 411] on textarea "Dear sir/madam, I was about make a reservation but I do have some questions abo…" at bounding box center [200, 411] width 300 height 196
click at [186, 428] on textarea "Dear sir/madam, I was about make a reservation but I do have some questions abo…" at bounding box center [200, 411] width 300 height 196
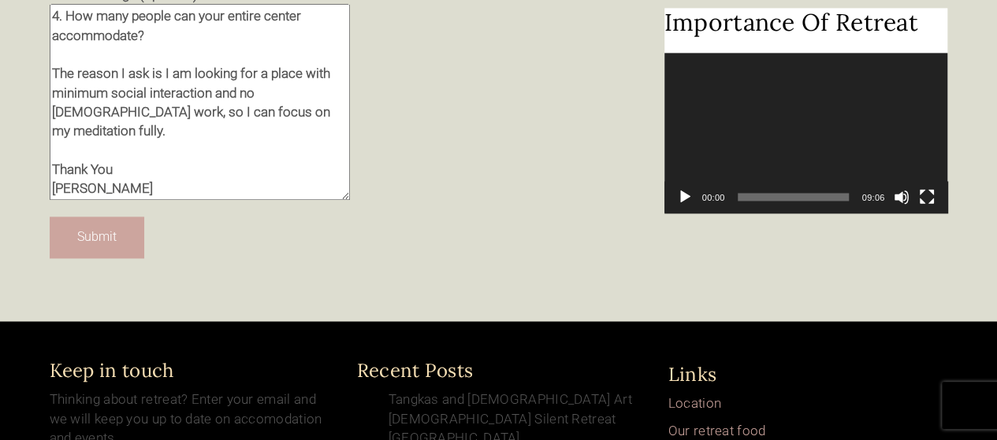
scroll to position [1109, 0]
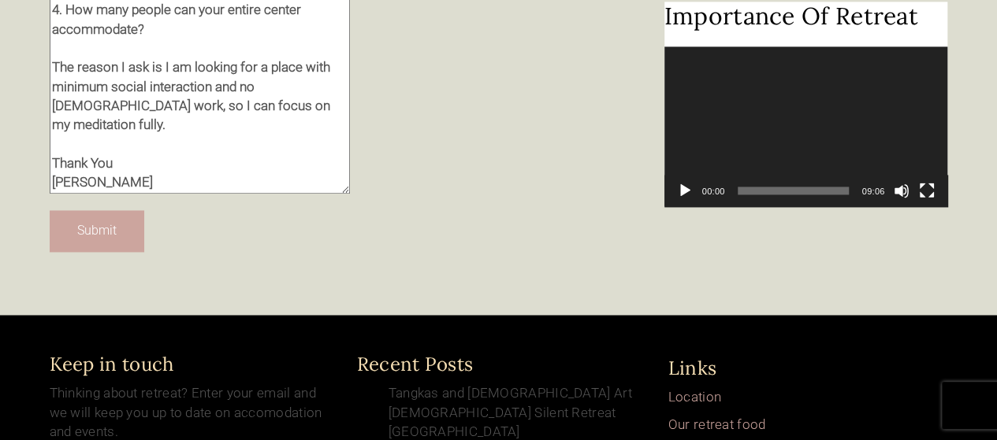
type textarea "Dear sir/madam, I was about make a reservation but I do have some questions abo…"
click at [110, 210] on input "Submit" at bounding box center [97, 231] width 95 height 42
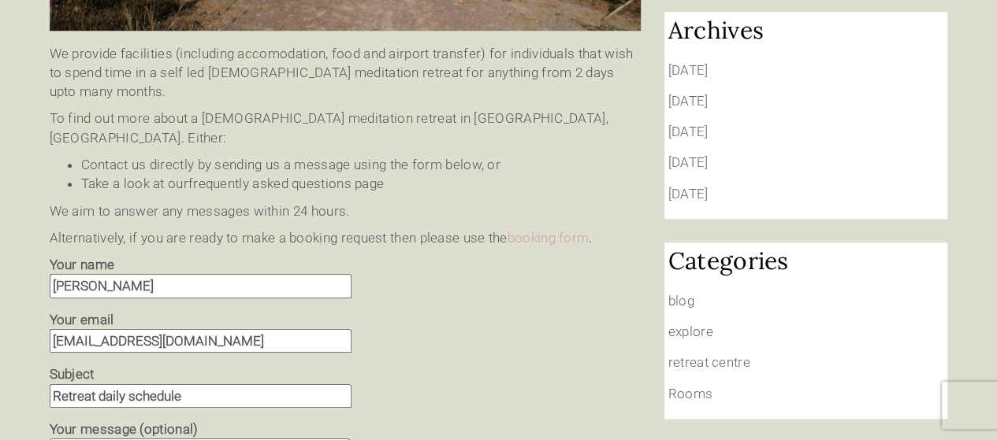
scroll to position [649, 0]
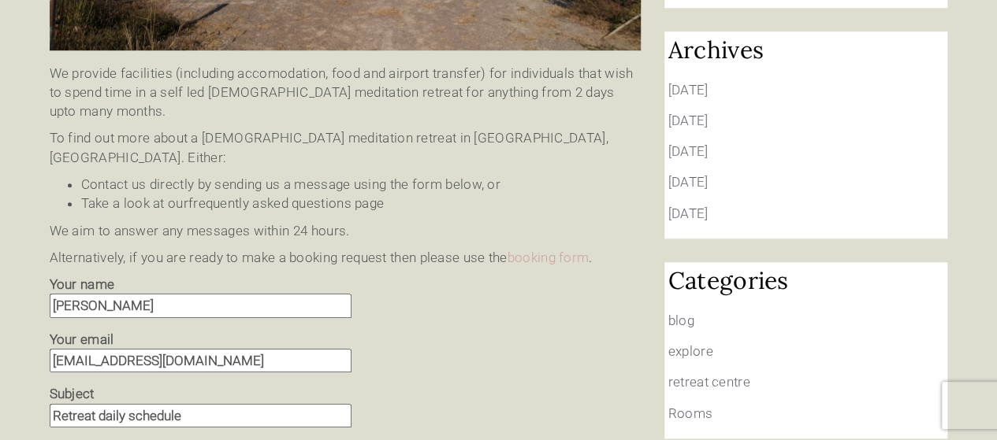
drag, startPoint x: 582, startPoint y: 112, endPoint x: 474, endPoint y: 71, distance: 115.5
click at [474, 73] on div "We provide facilities (including accomodation, food and airport transfer) for i…" at bounding box center [345, 416] width 591 height 704
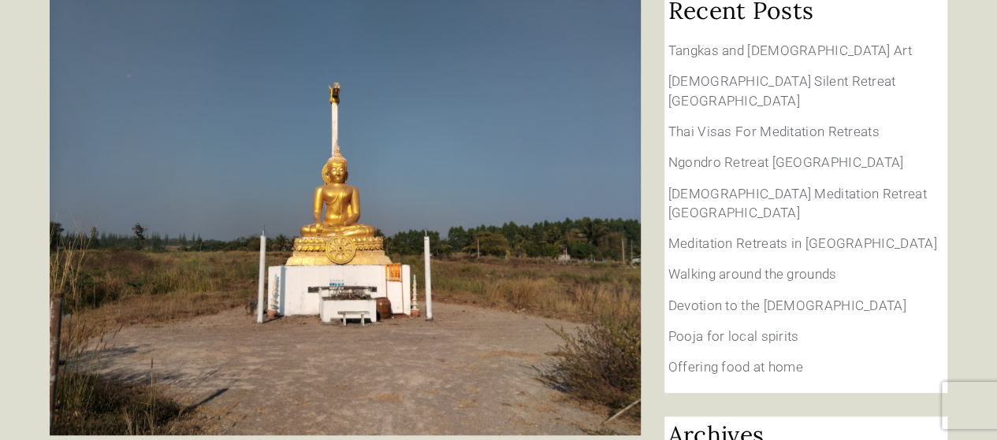
scroll to position [255, 0]
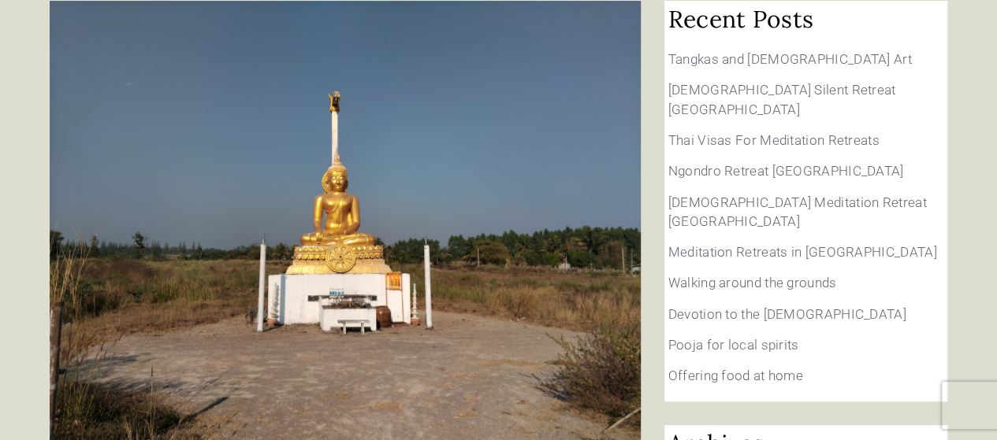
drag, startPoint x: 967, startPoint y: 235, endPoint x: 471, endPoint y: 421, distance: 529.4
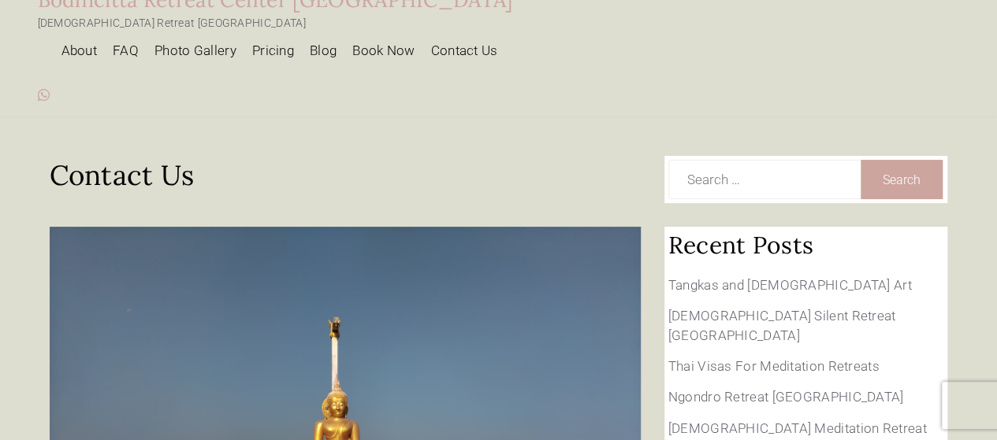
scroll to position [18, 0]
